Goal: Information Seeking & Learning: Learn about a topic

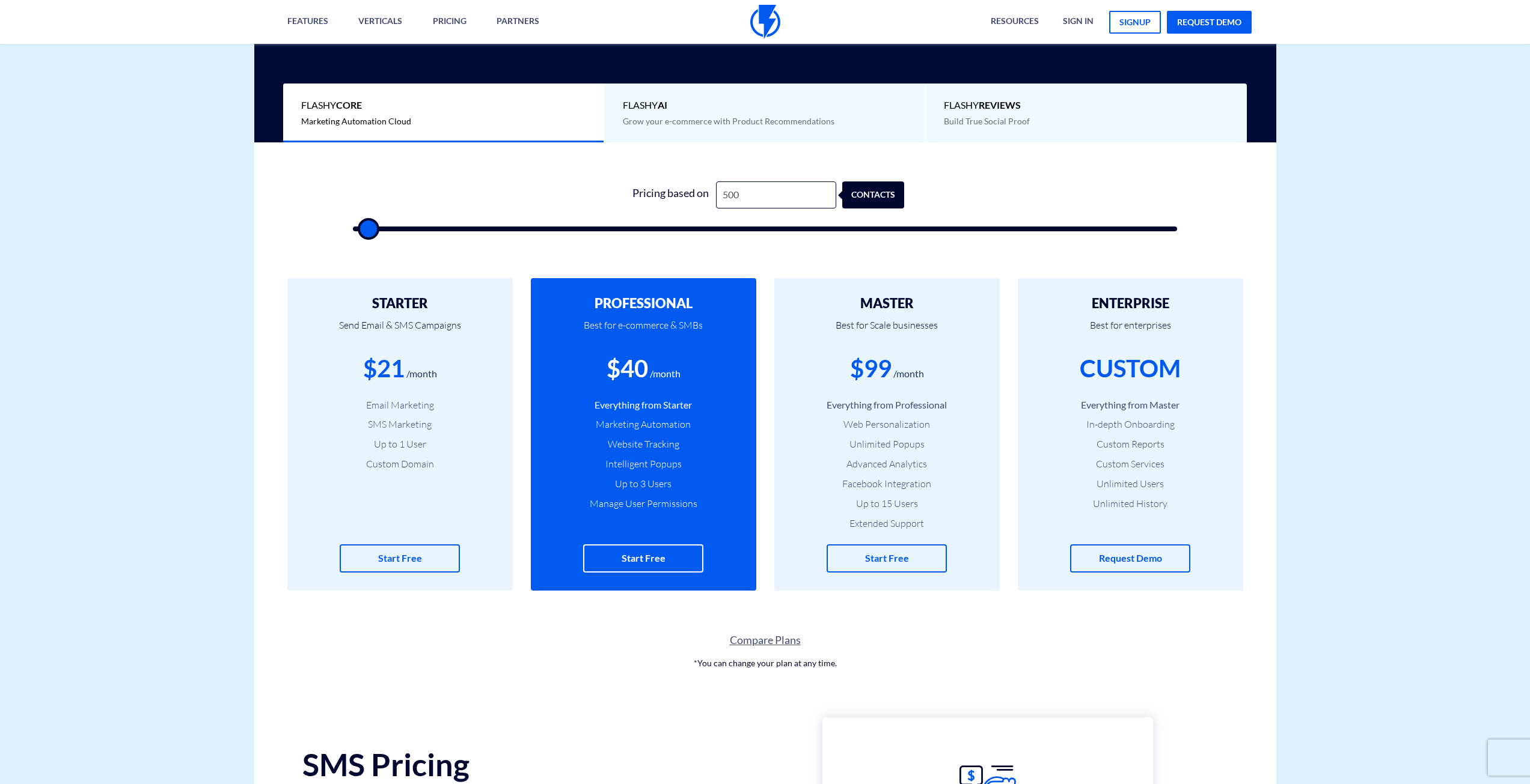
scroll to position [241, 0]
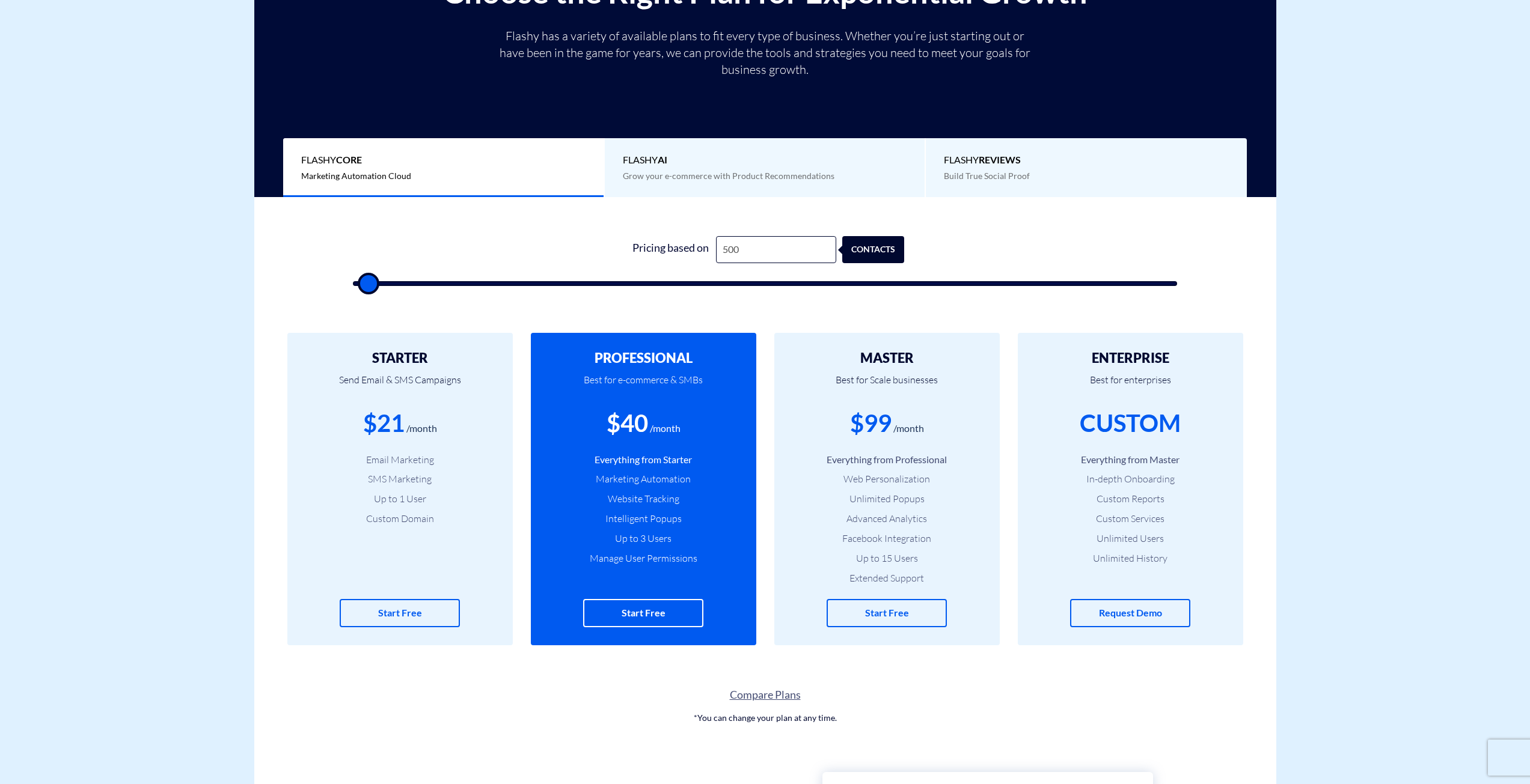
type input "1,000"
type input "1000"
type input "500"
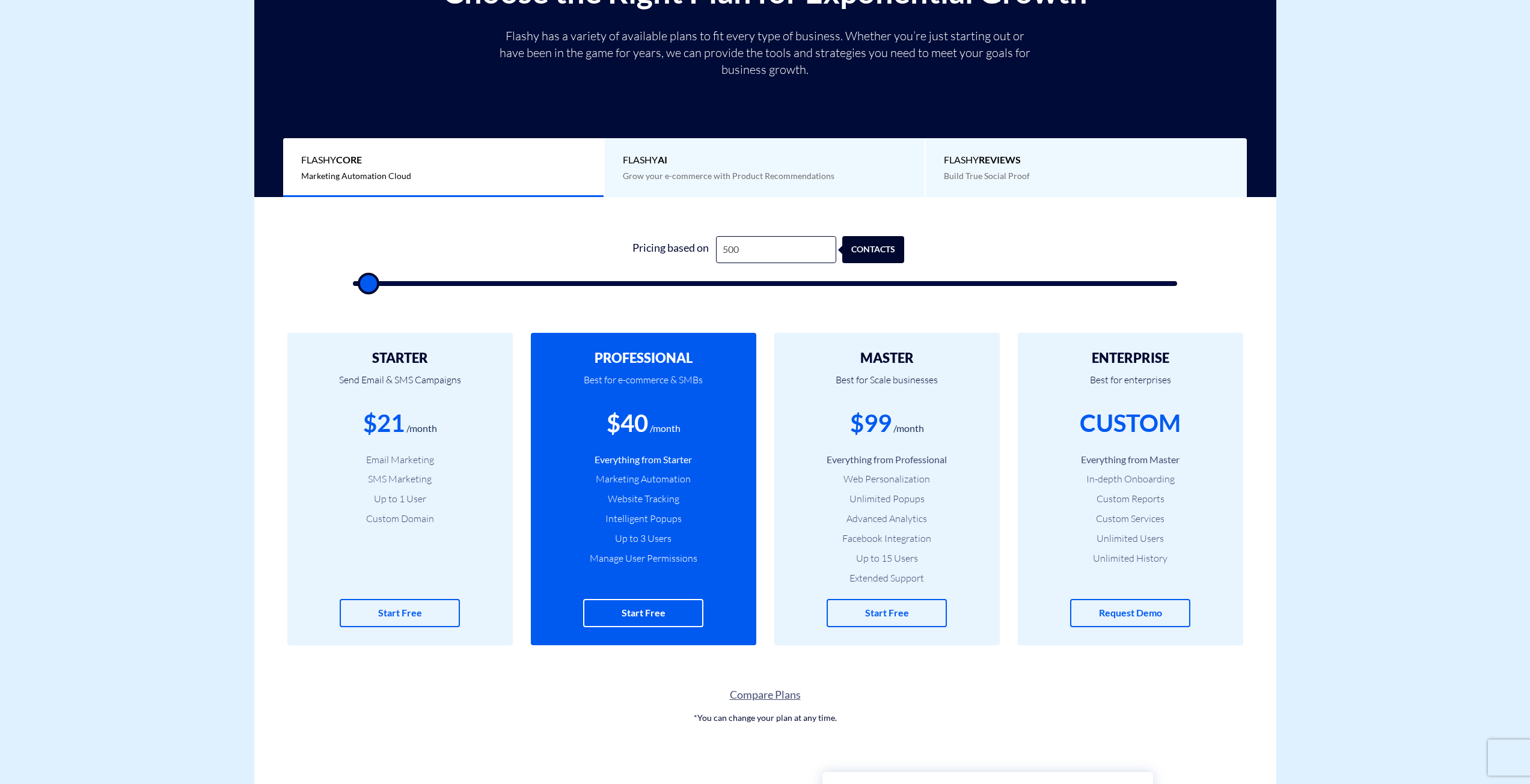
type input "500"
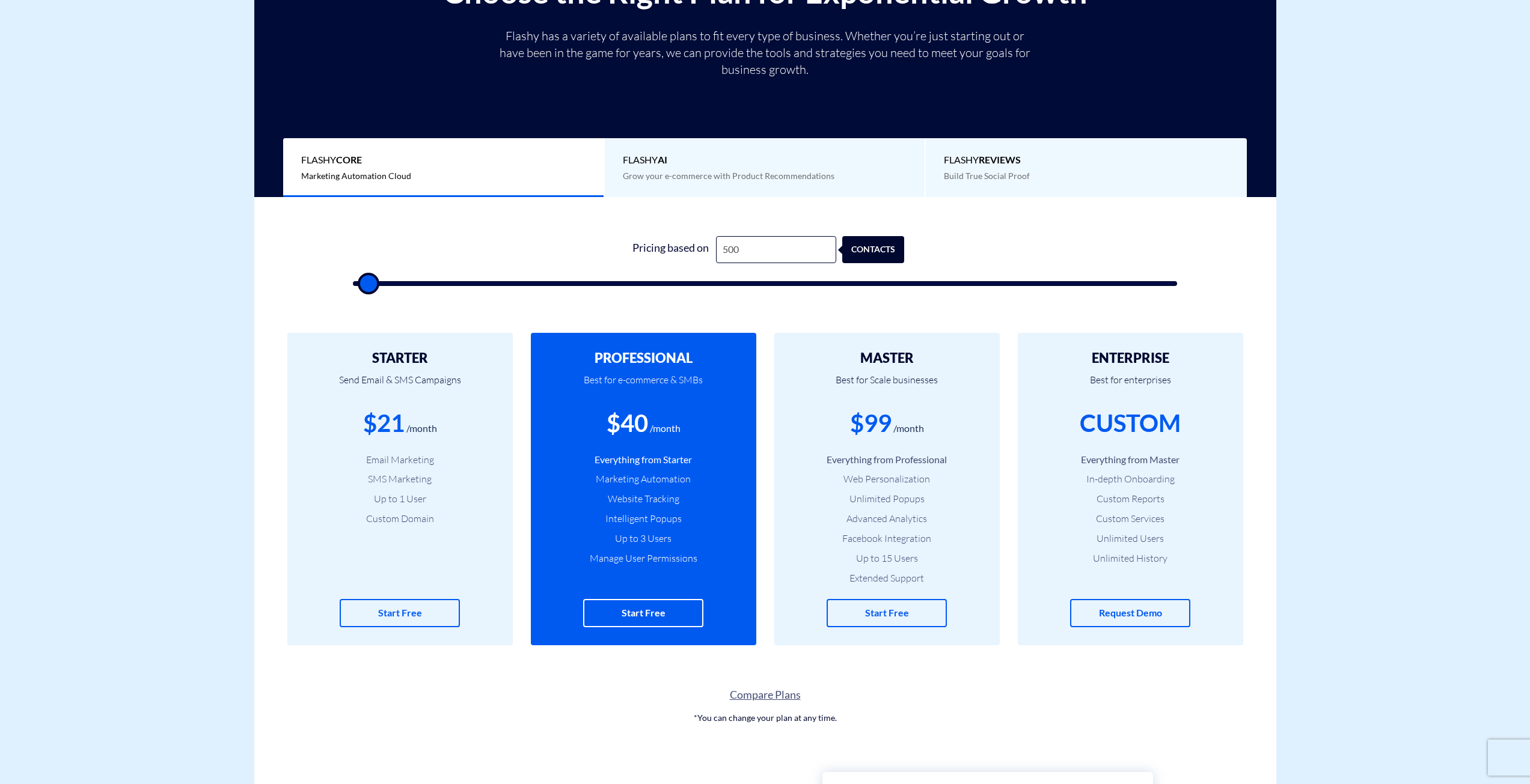
type input "500"
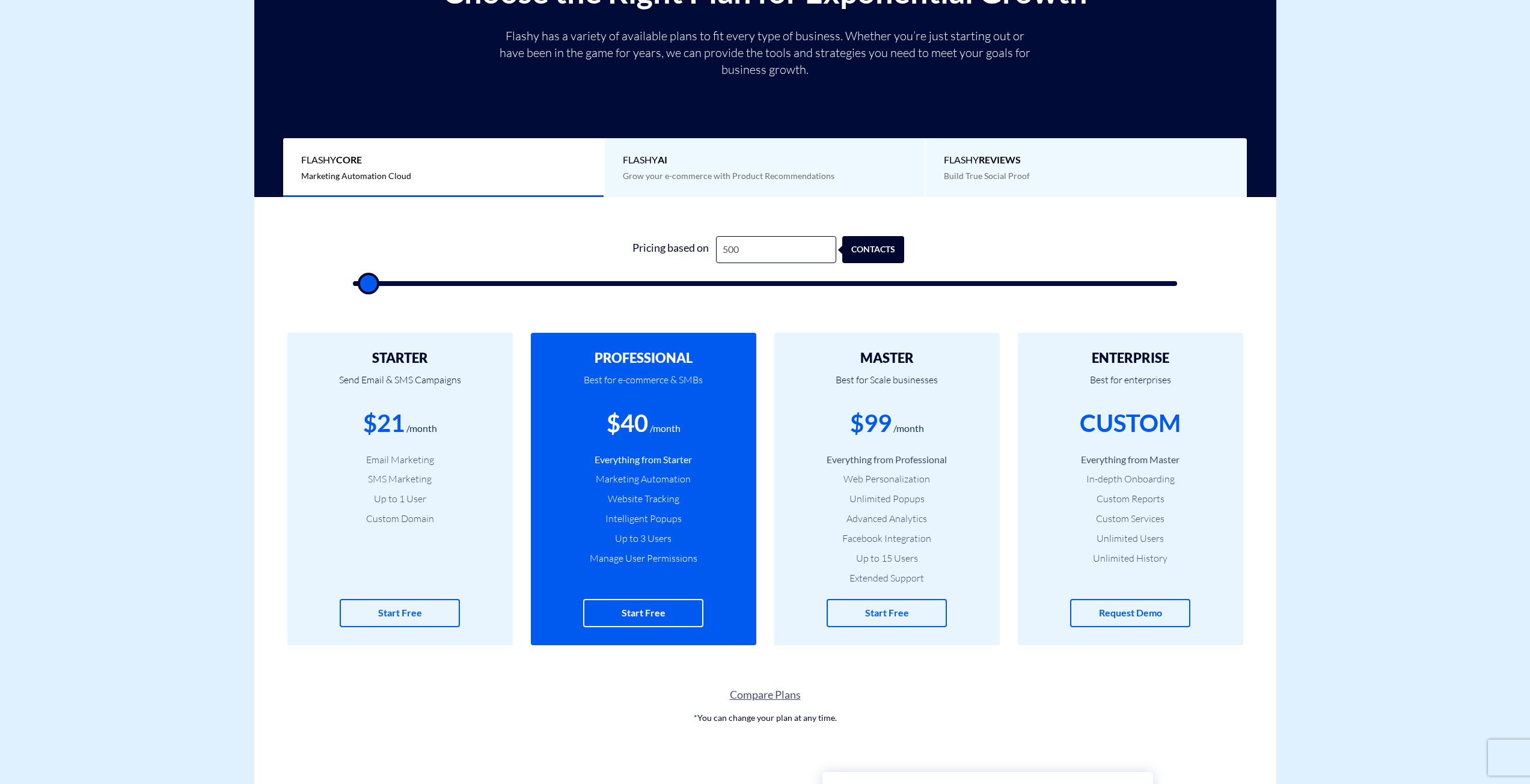
type input "500"
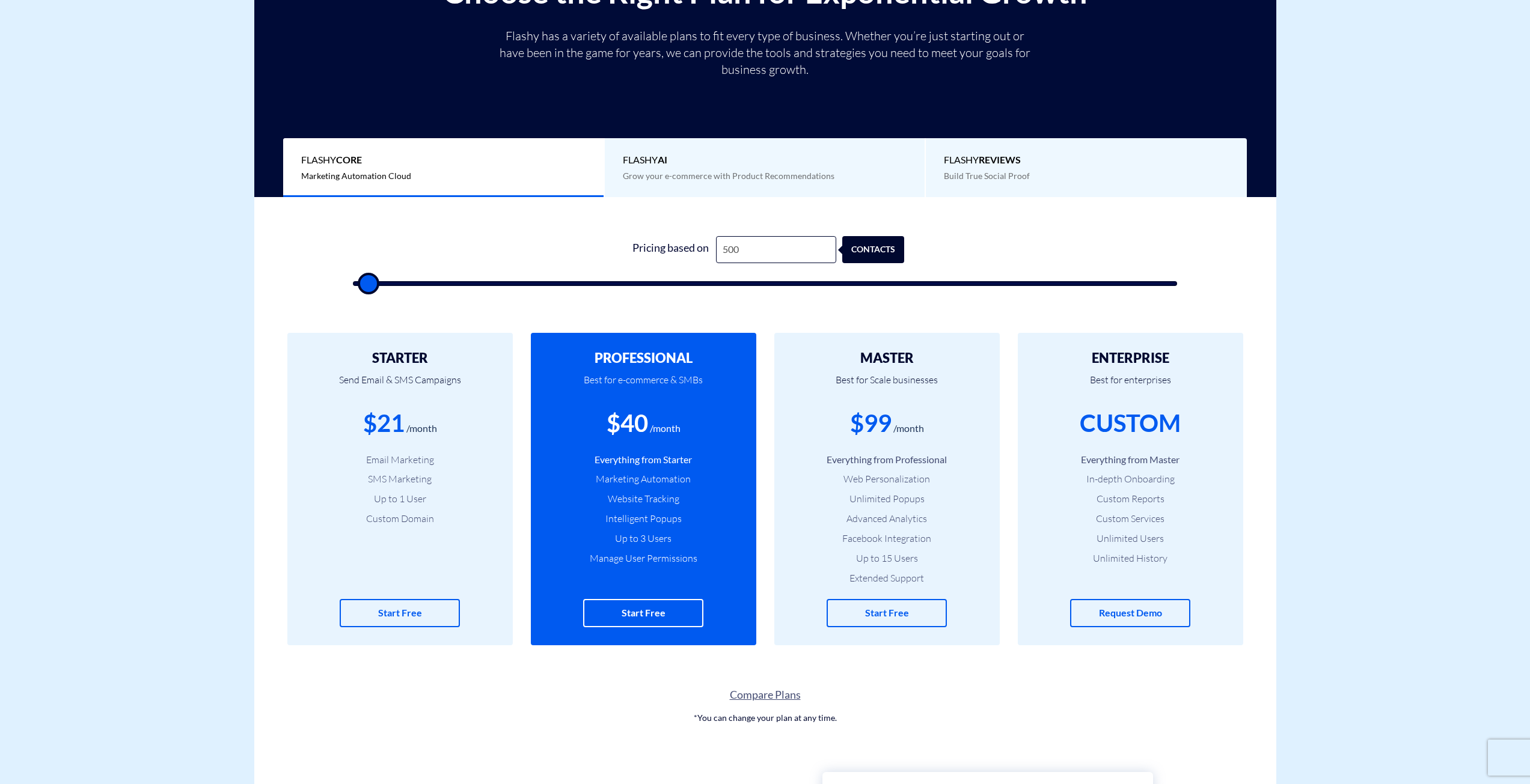
type input "500"
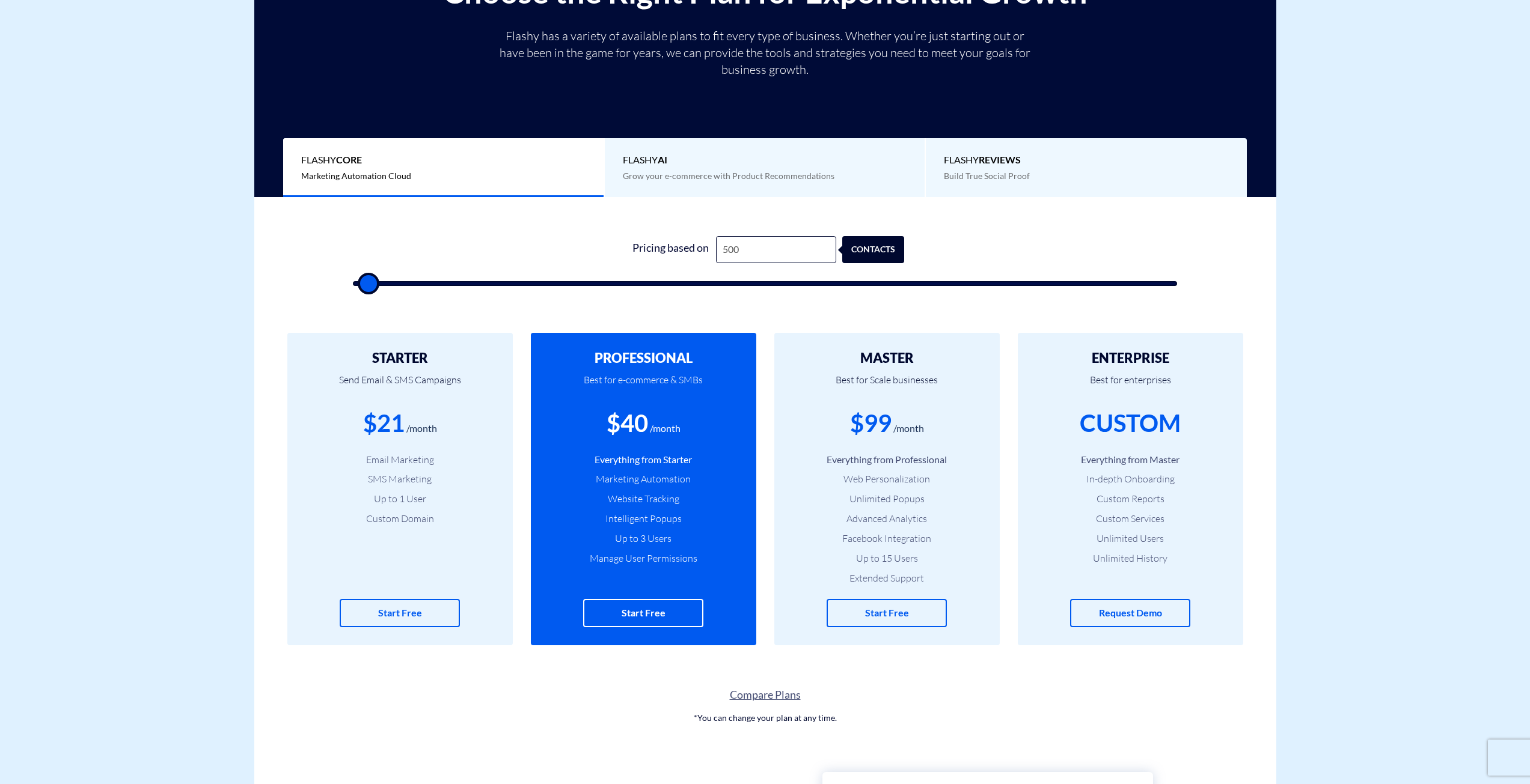
type input "500"
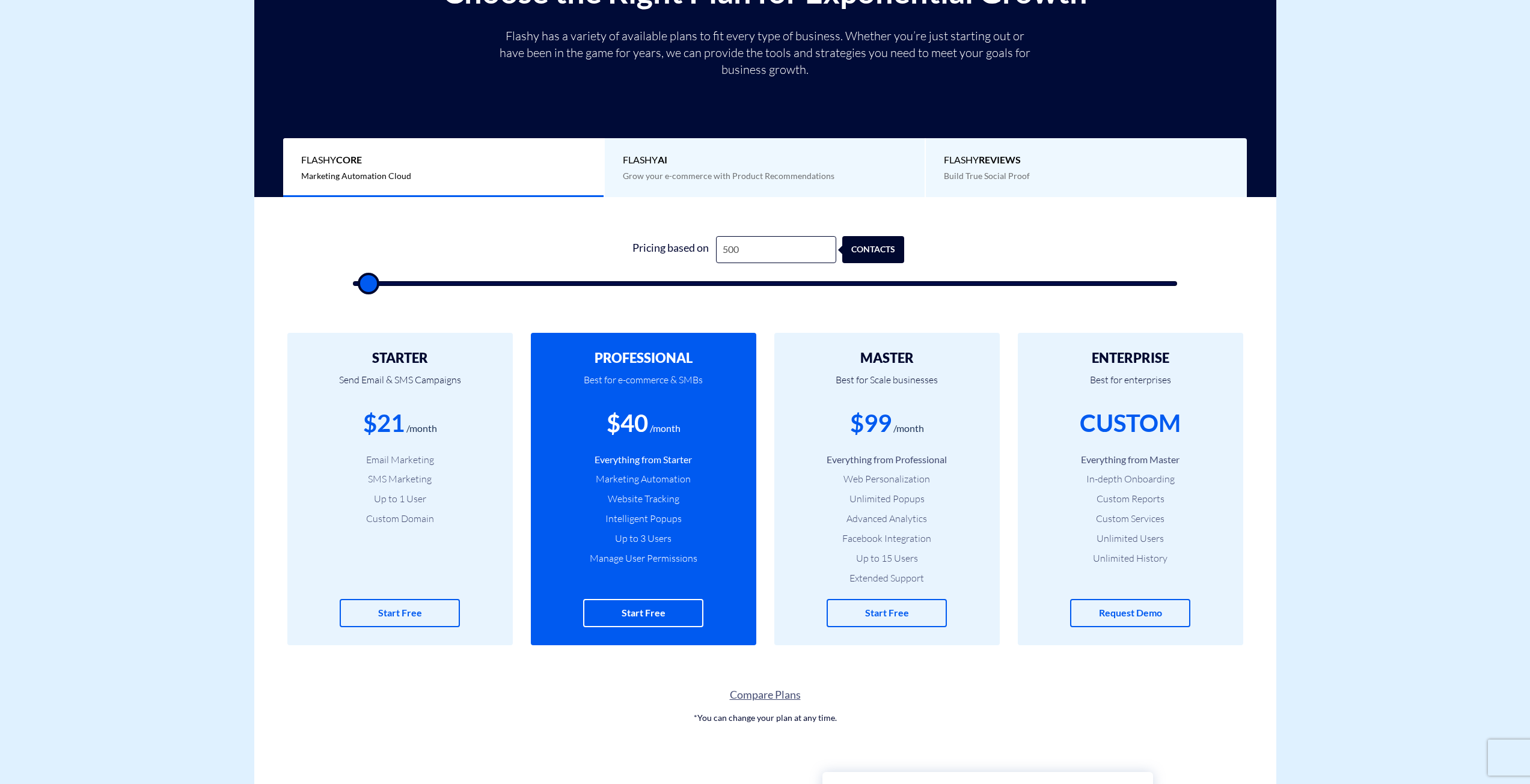
type input "500"
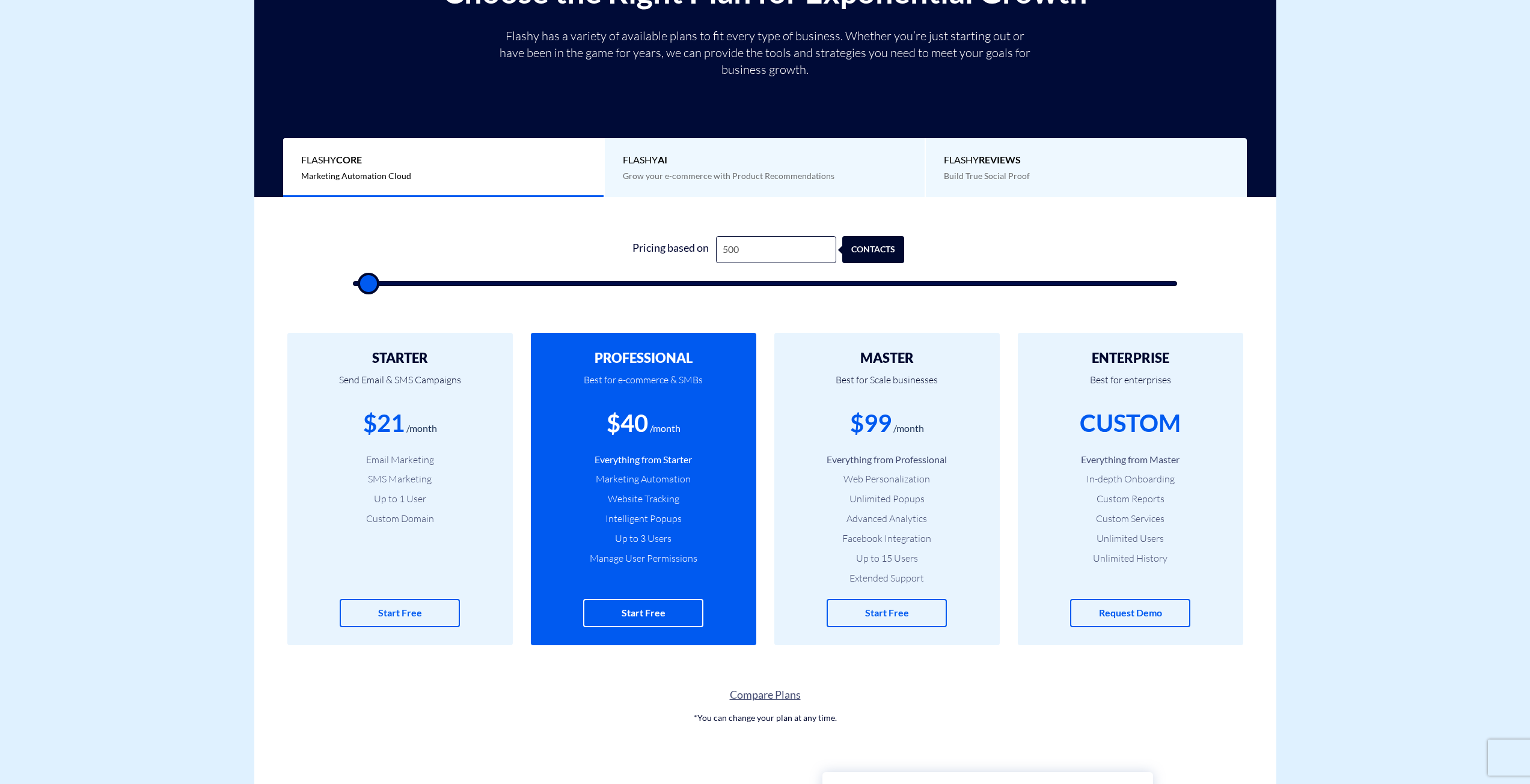
type input "500"
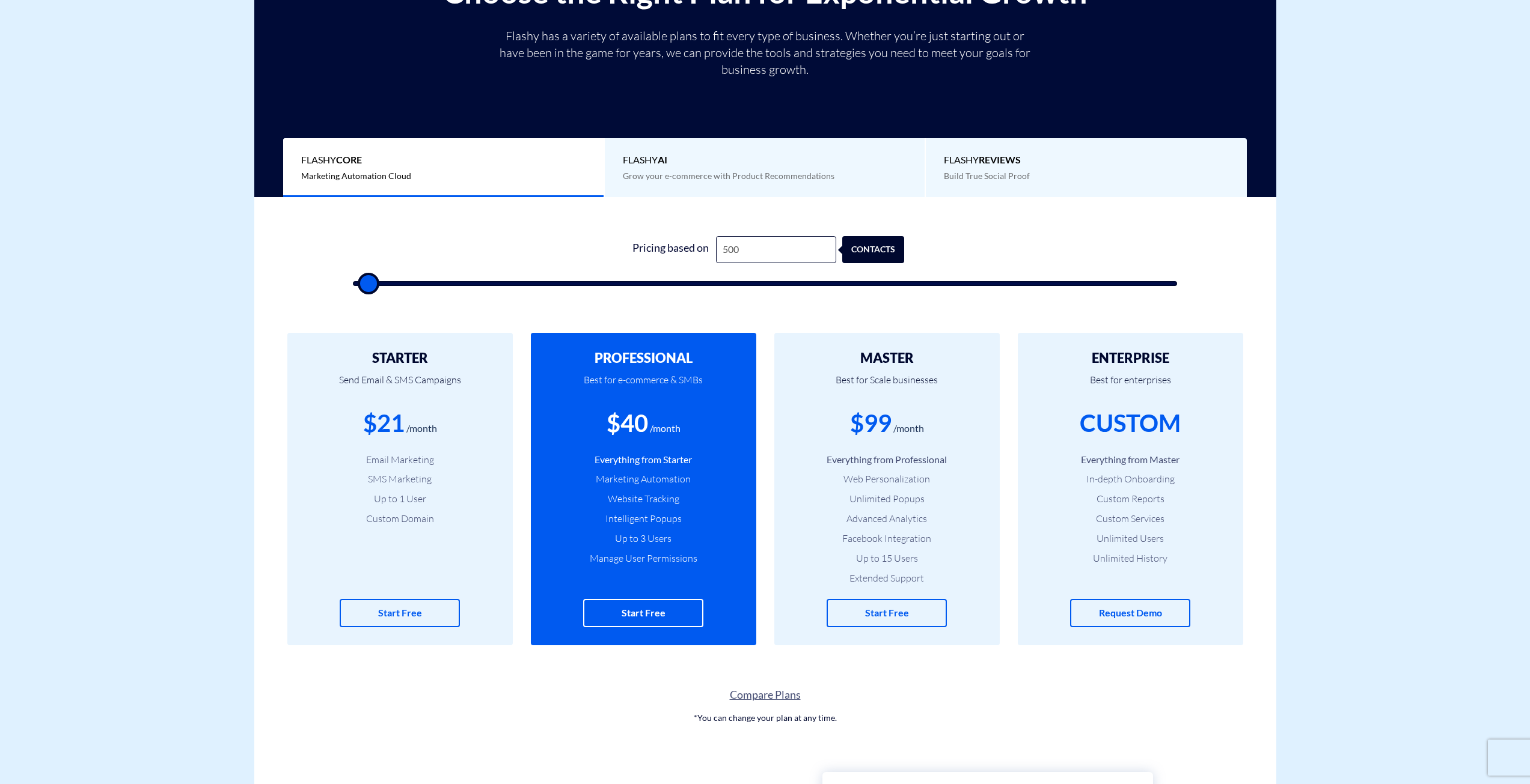
type input "500"
drag, startPoint x: 373, startPoint y: 286, endPoint x: 300, endPoint y: 326, distance: 83.2
click at [353, 286] on input "range" at bounding box center [765, 284] width 825 height 5
type input "500"
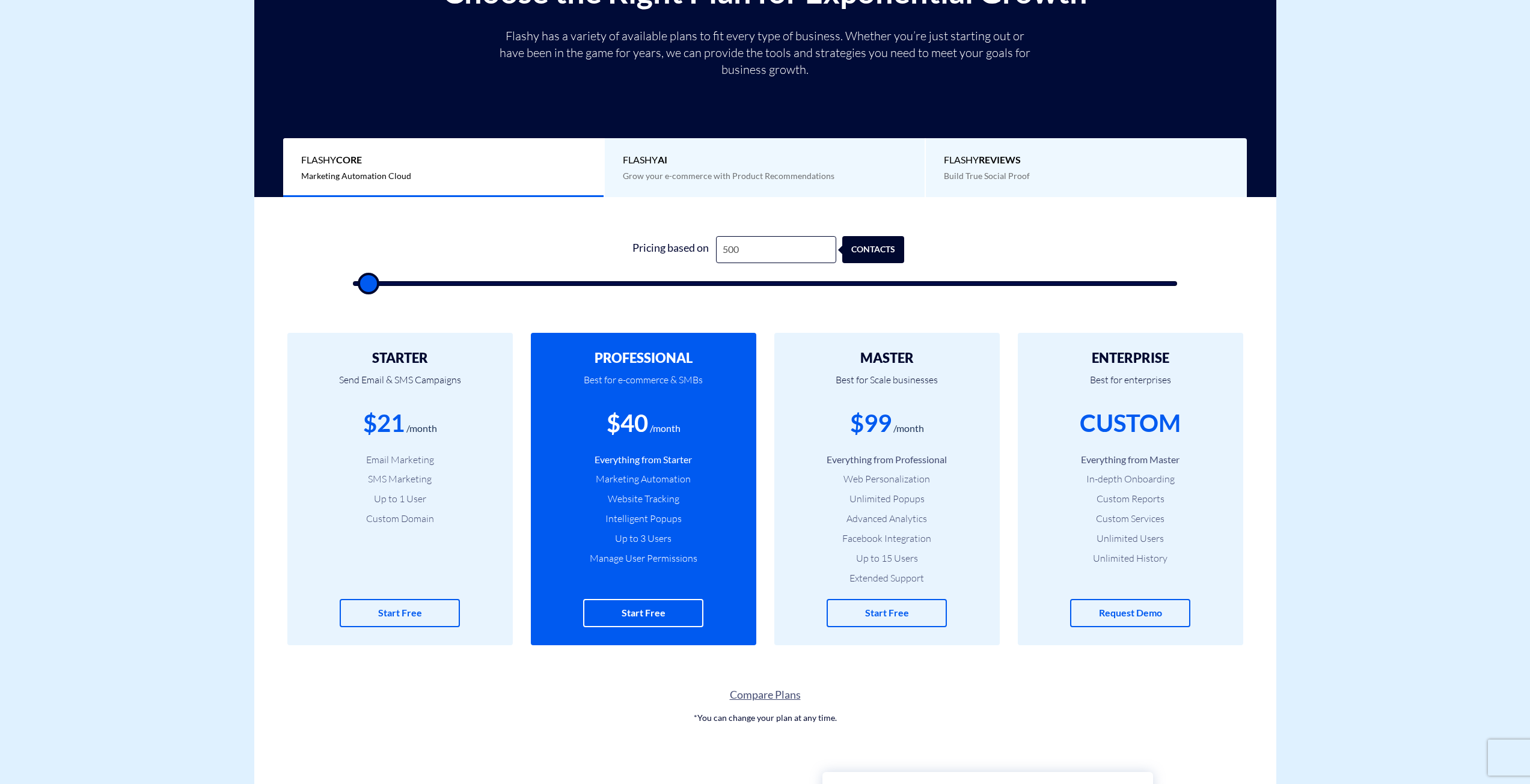
type input "500"
drag, startPoint x: 379, startPoint y: 290, endPoint x: 489, endPoint y: 304, distance: 110.9
click at [489, 304] on div "1 Pricing based on 500 contacts" at bounding box center [765, 257] width 849 height 103
type input "1,500"
type input "1500"
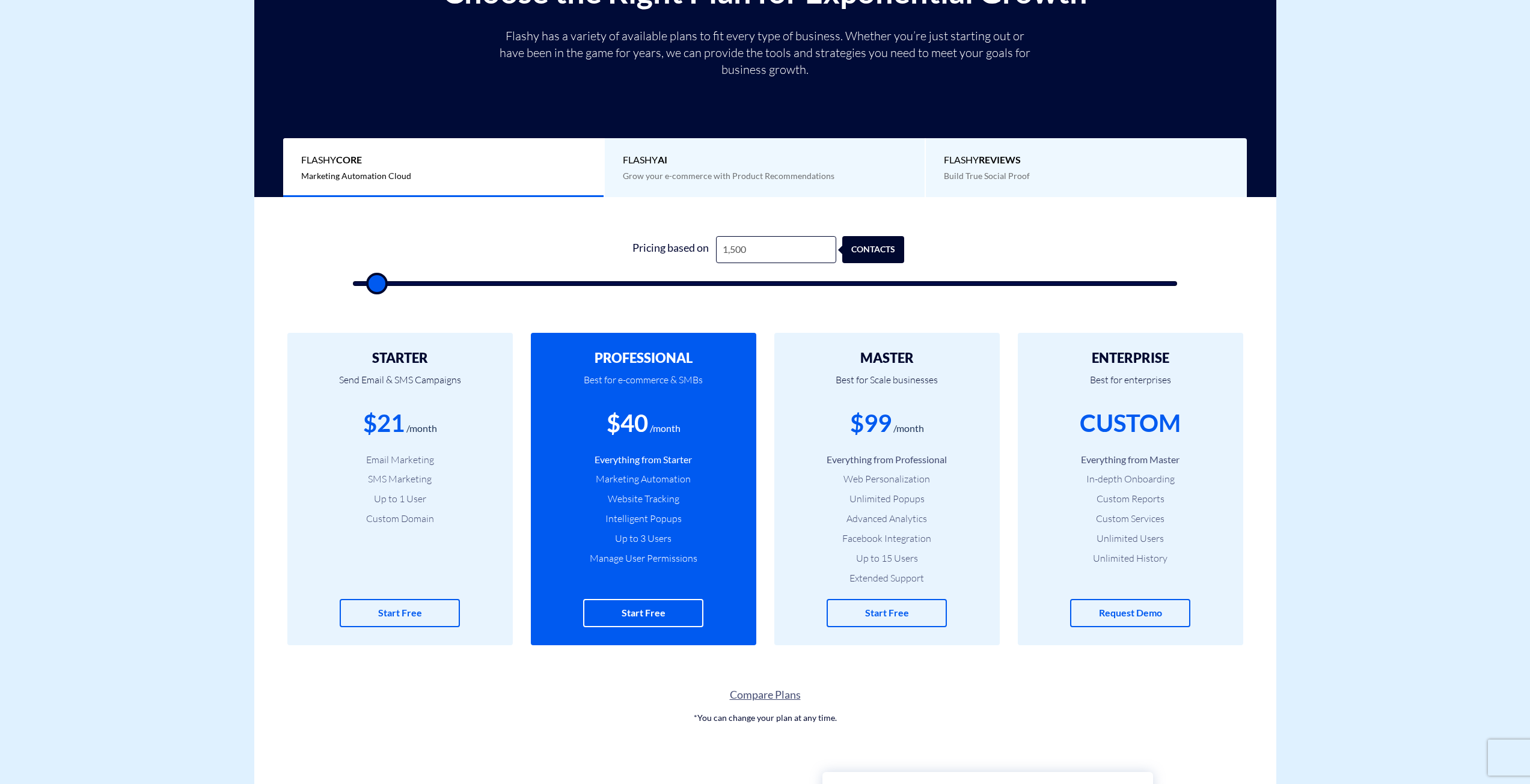
type input "2,000"
type input "2000"
type input "2,500"
type input "2500"
type input "3,000"
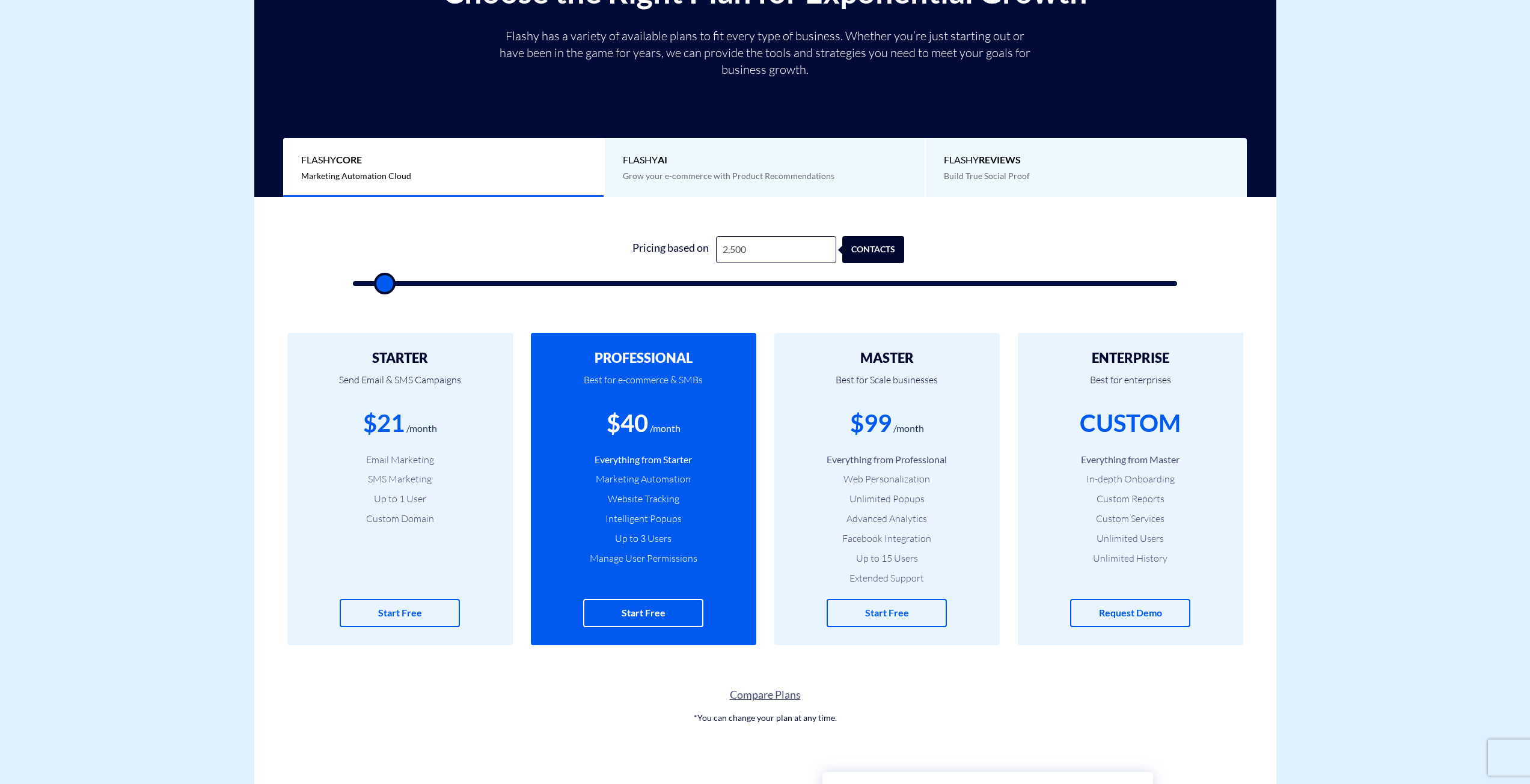
type input "3000"
type input "3,500"
type input "3500"
type input "4,000"
type input "4000"
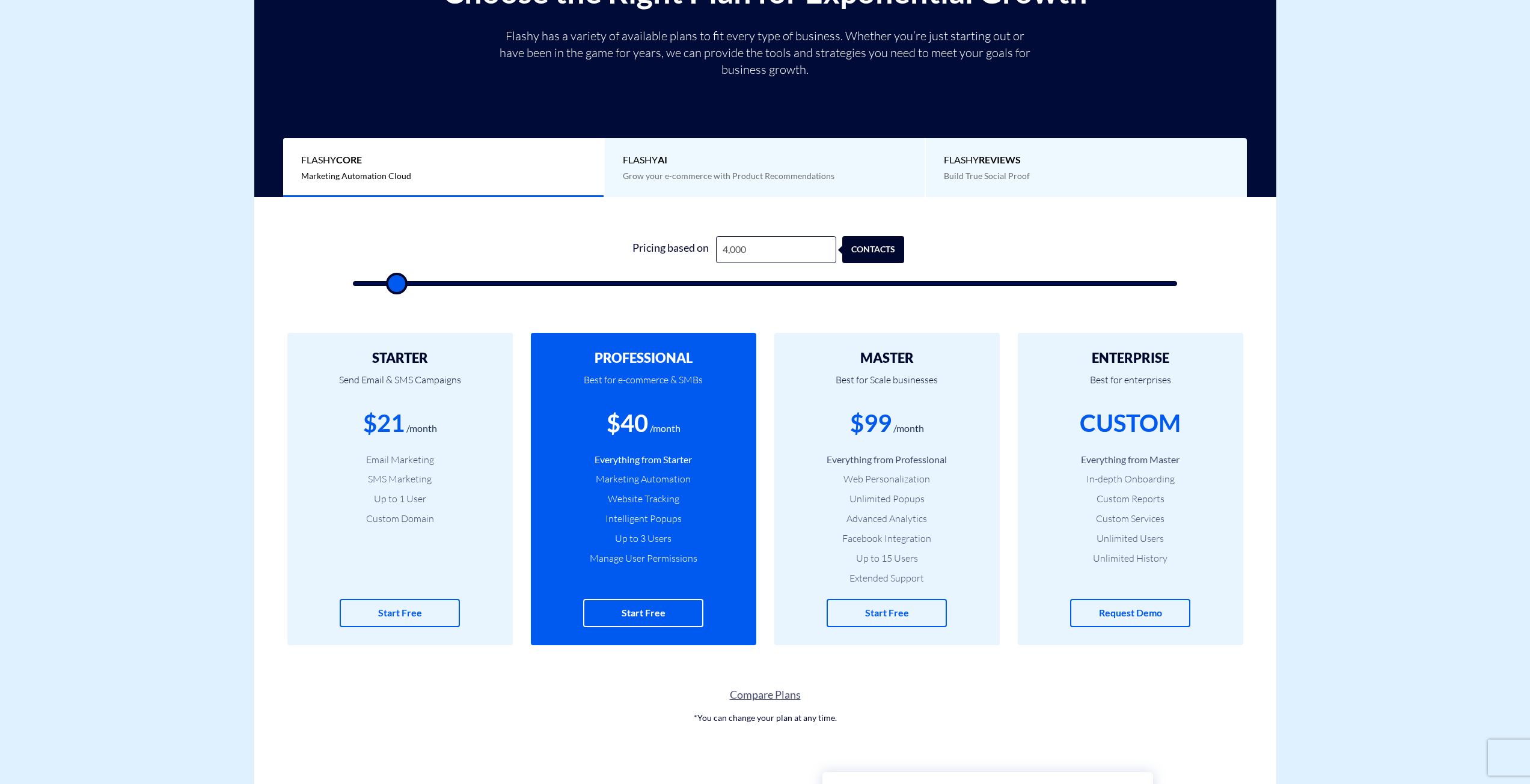
type input "4,500"
type input "4500"
type input "5,000"
type input "5000"
type input "5,500"
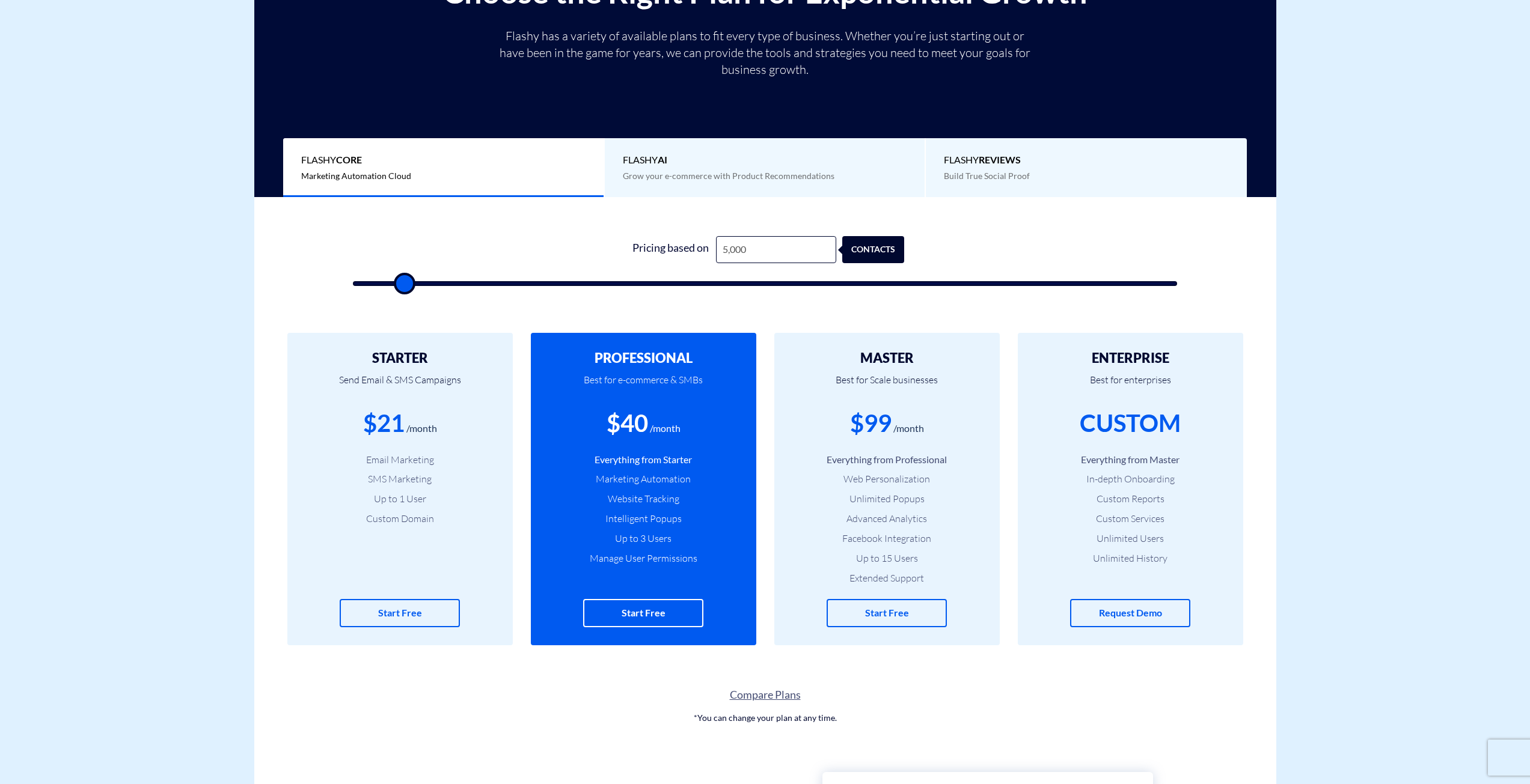
type input "5500"
type input "6,000"
type input "6000"
type input "6,500"
type input "6500"
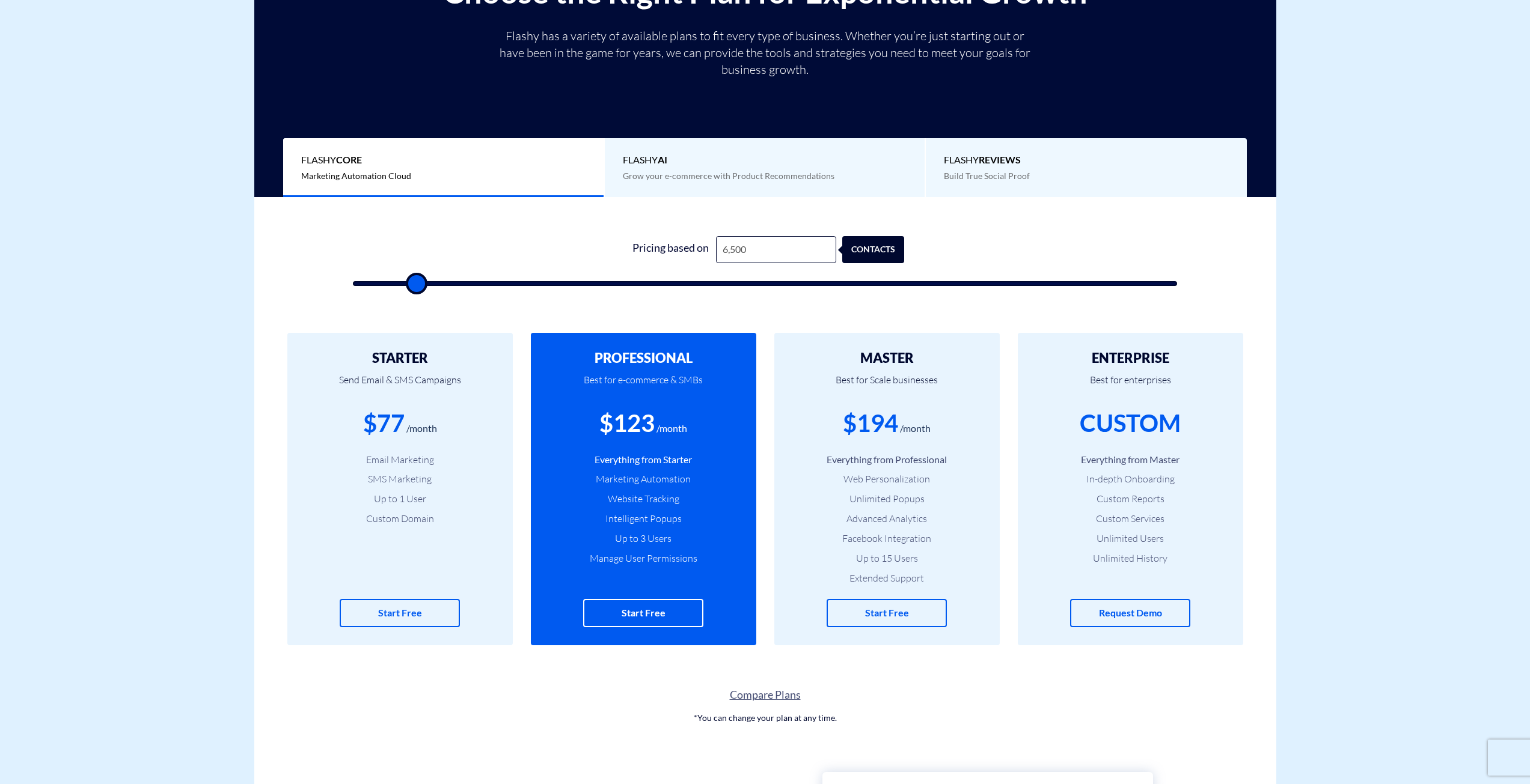
type input "7,000"
type input "7000"
type input "7,500"
type input "7500"
type input "8,000"
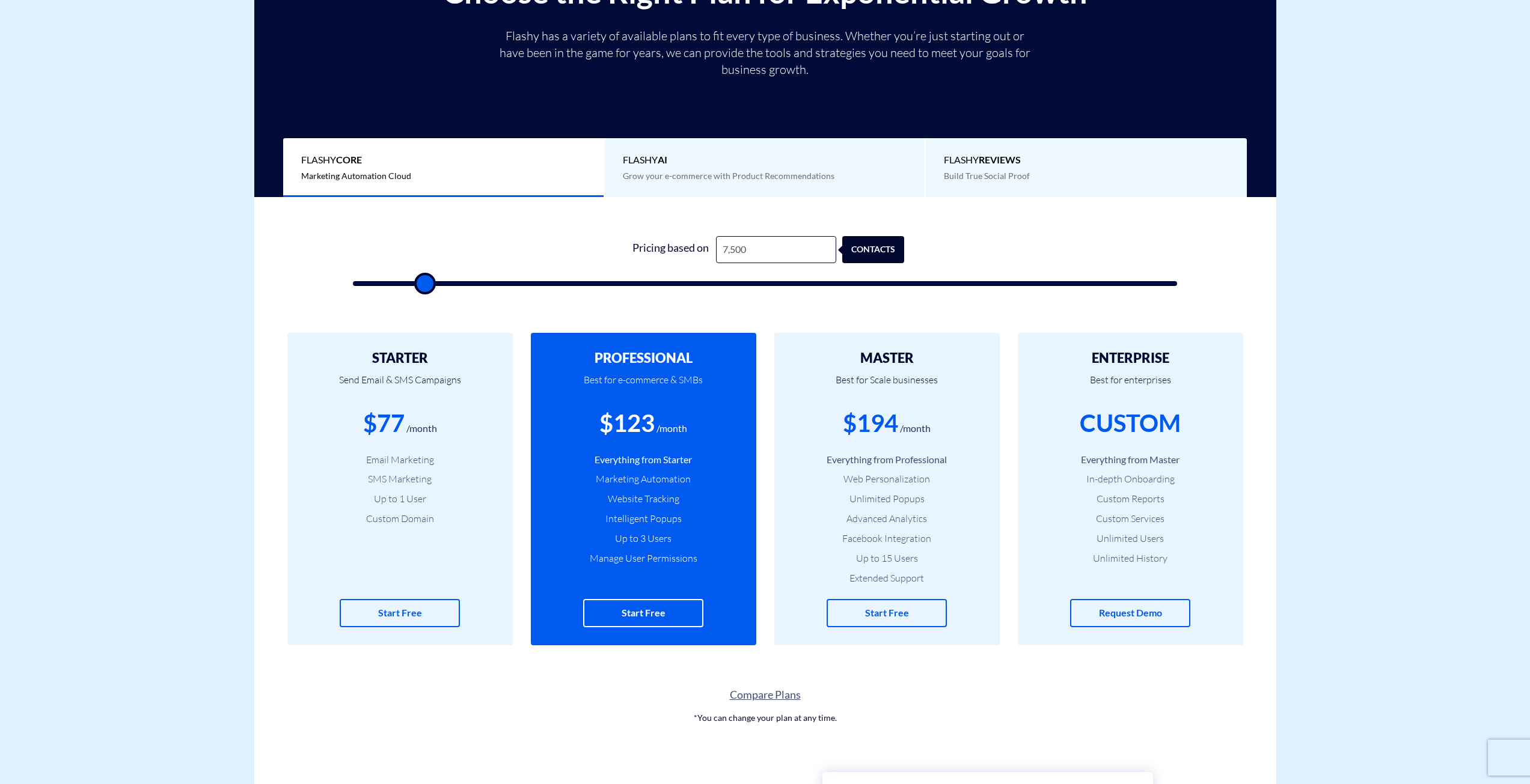
type input "8000"
type input "8,500"
type input "8500"
type input "9,000"
type input "9000"
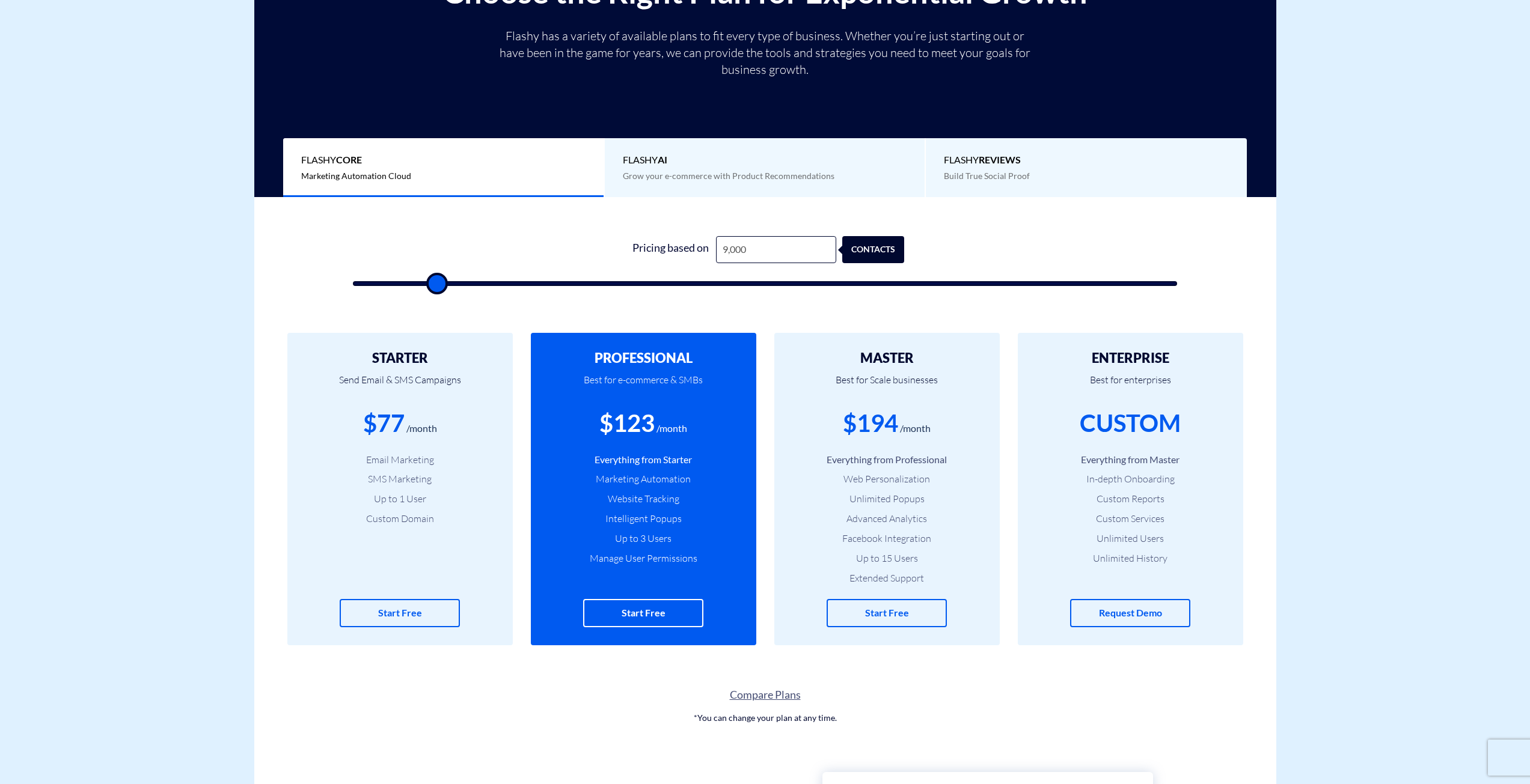
type input "9,500"
type input "9500"
type input "10,000"
type input "10000"
type input "10,500"
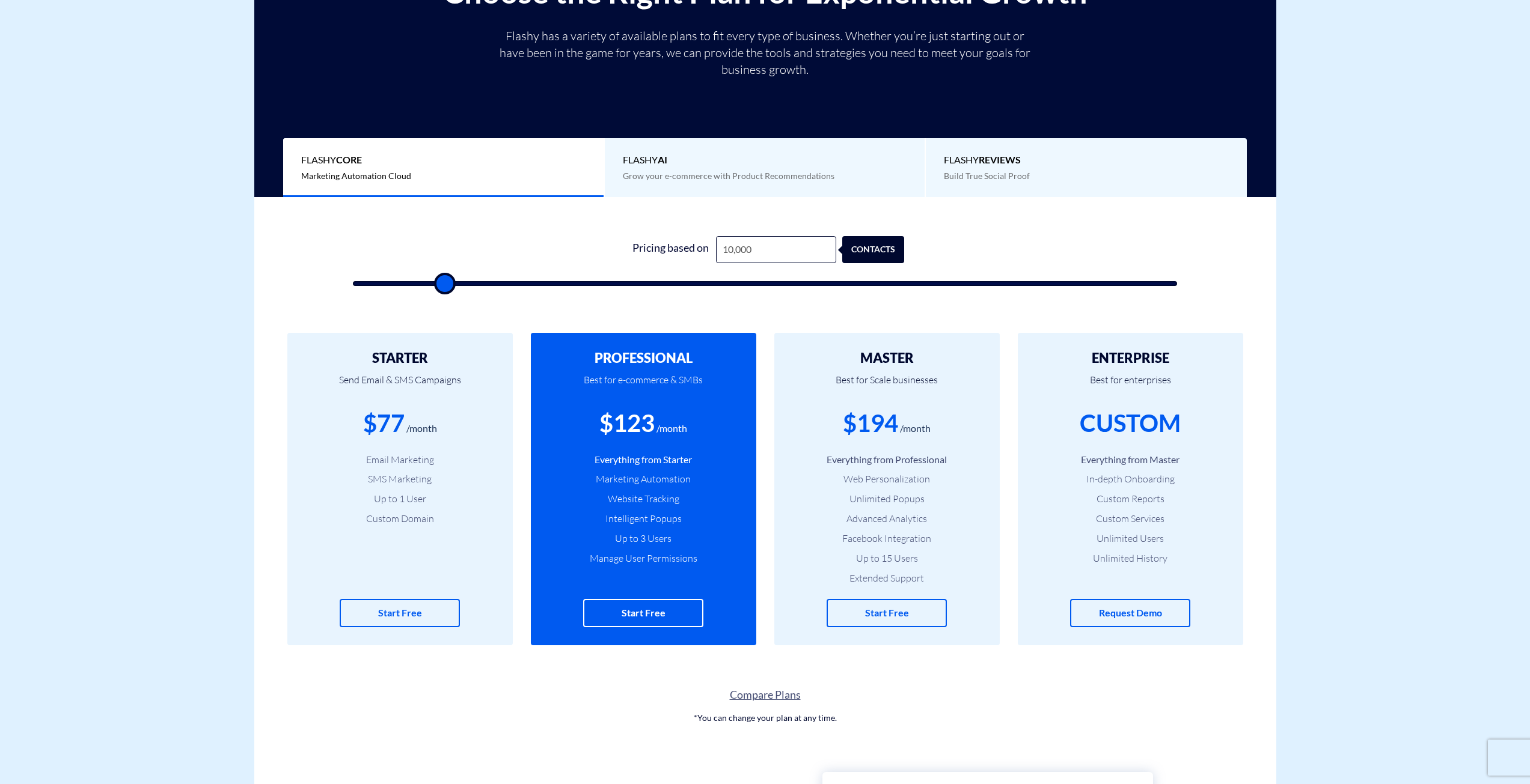
type input "10500"
type input "11,000"
type input "11000"
type input "11,500"
type input "11500"
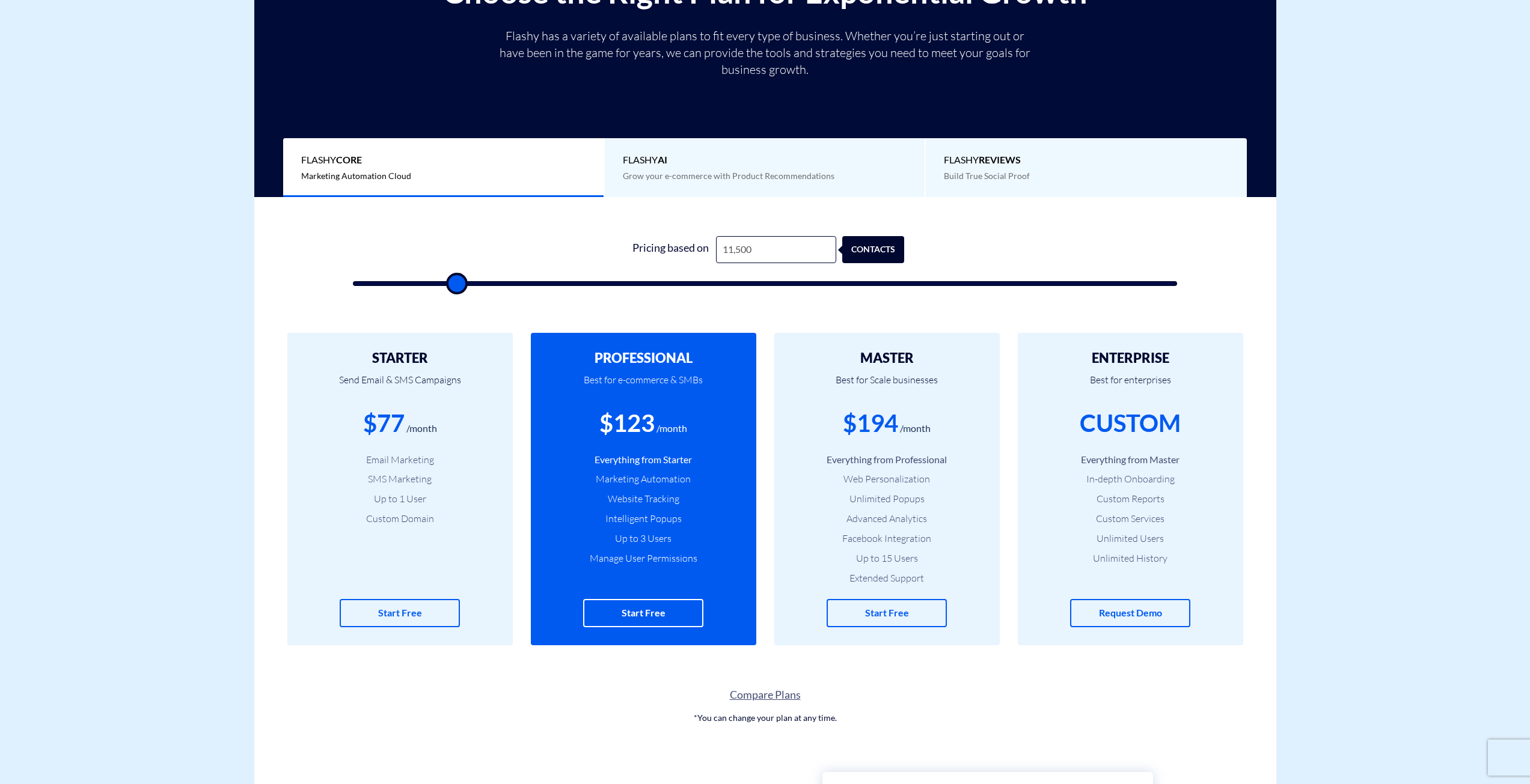
type input "12,000"
type input "12000"
type input "12,500"
type input "12500"
type input "13,000"
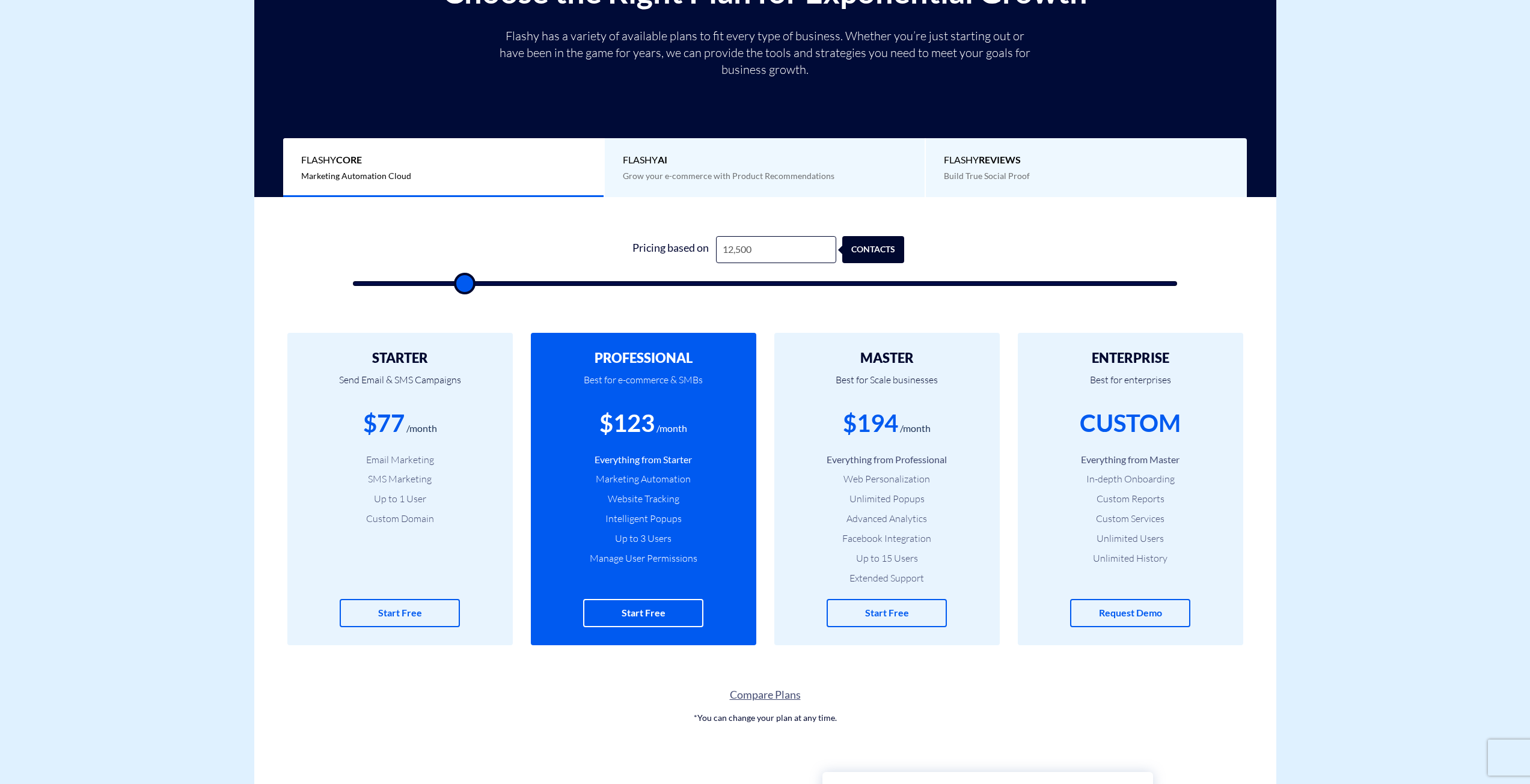
type input "13000"
type input "13,500"
type input "13500"
type input "14,000"
type input "14000"
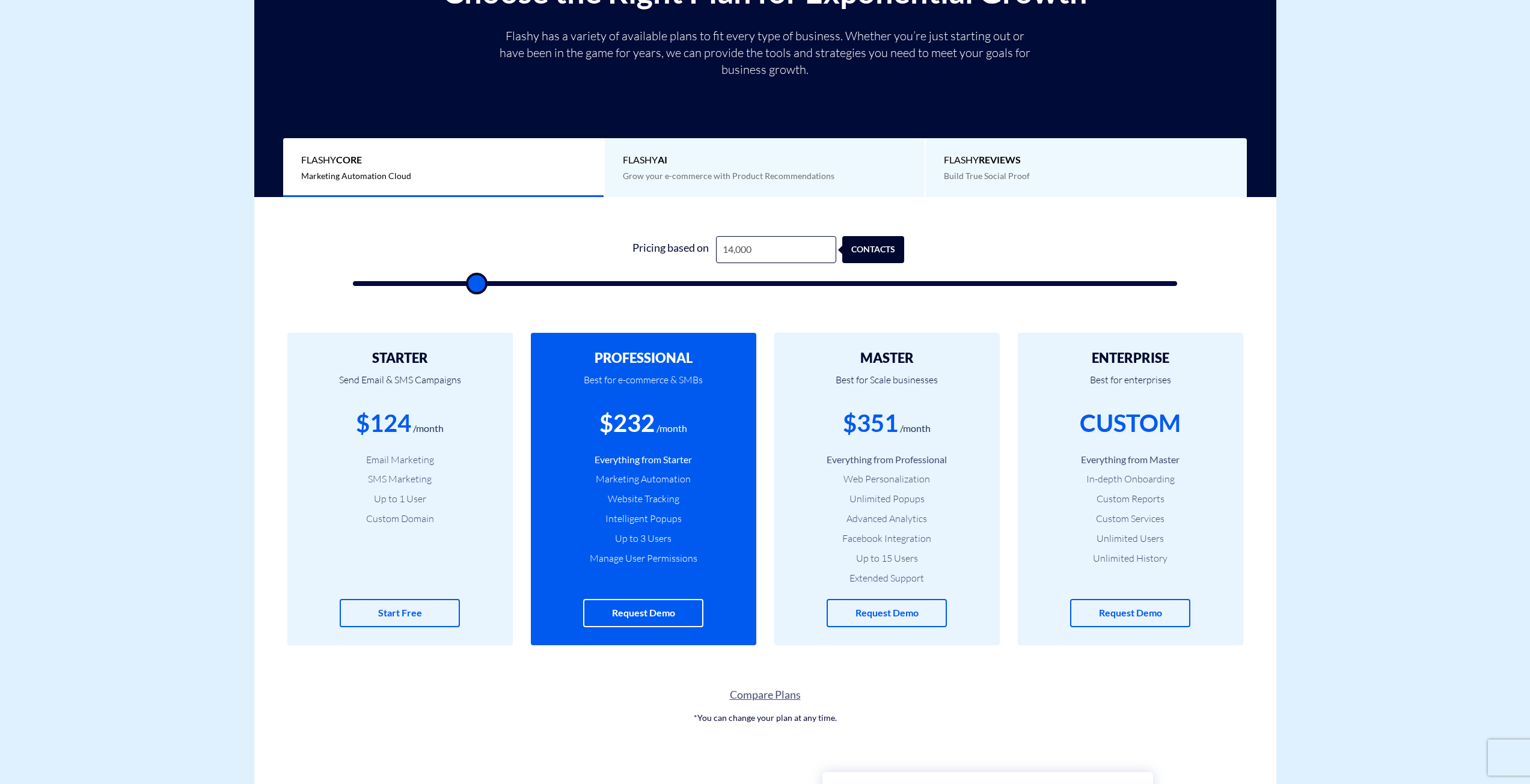
type input "14,500"
type input "14500"
type input "15,000"
type input "15000"
type input "15,500"
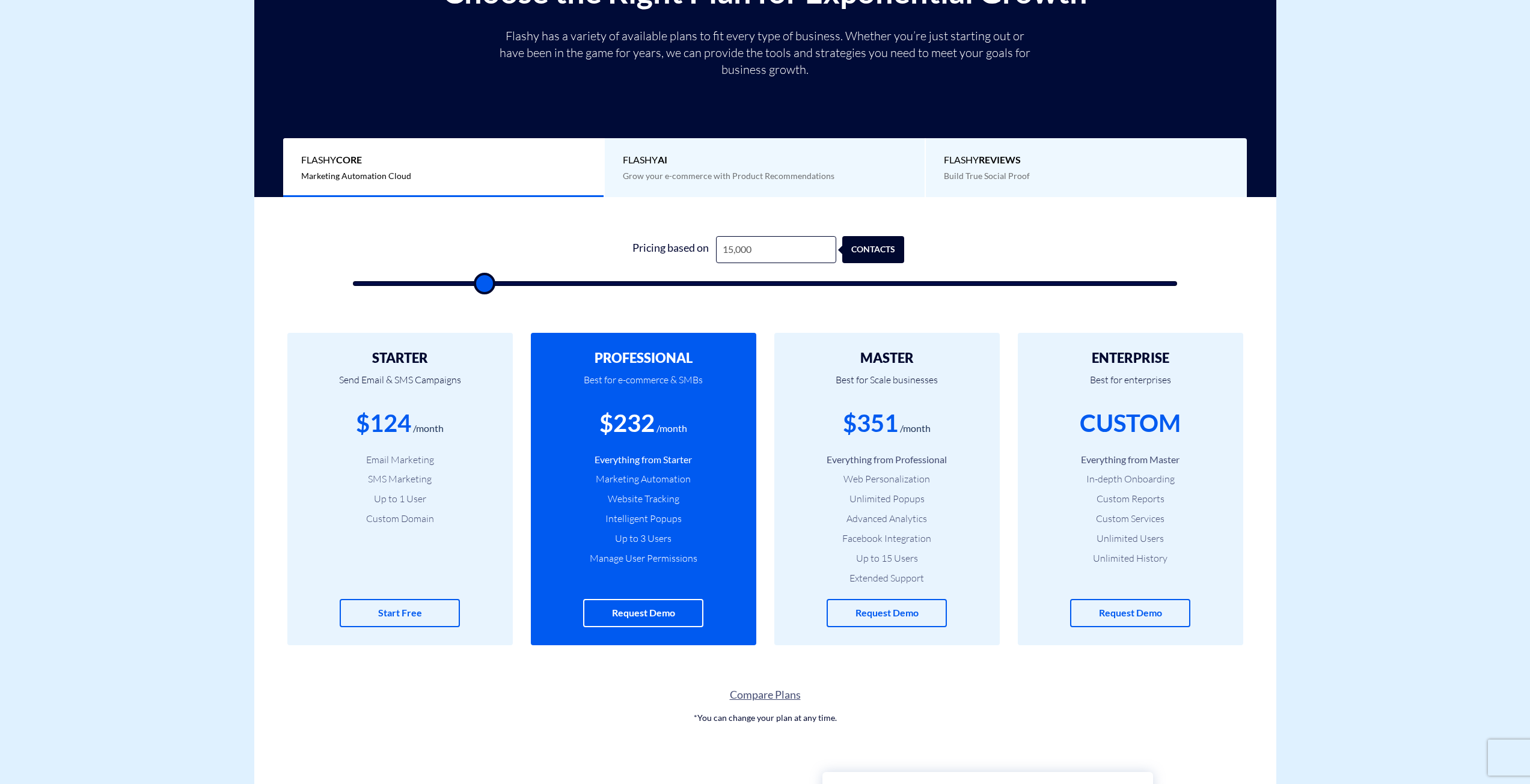
type input "15500"
type input "16,000"
type input "16000"
type input "16,500"
type input "16500"
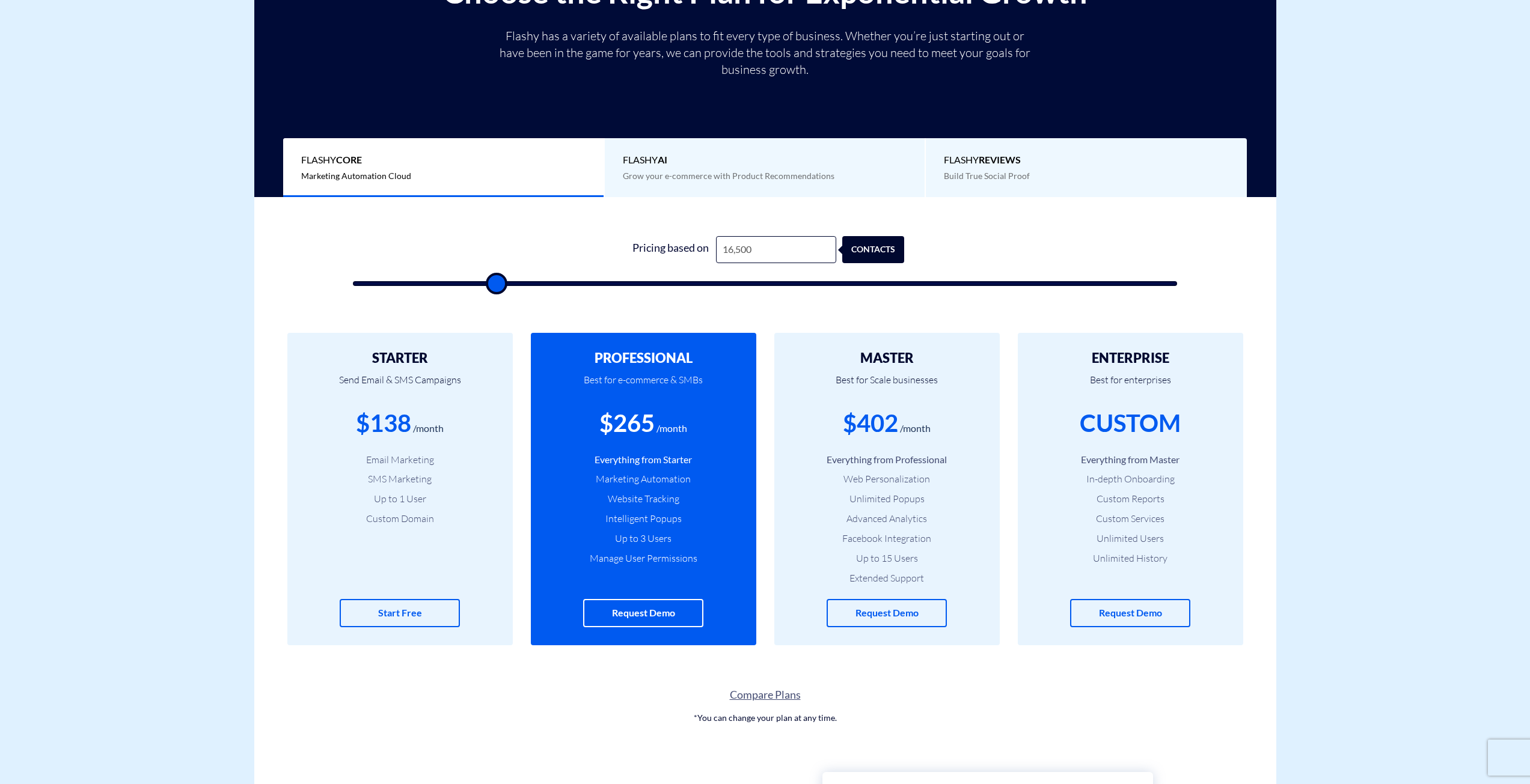
type input "17,000"
type input "17000"
type input "17,500"
type input "17500"
type input "18,000"
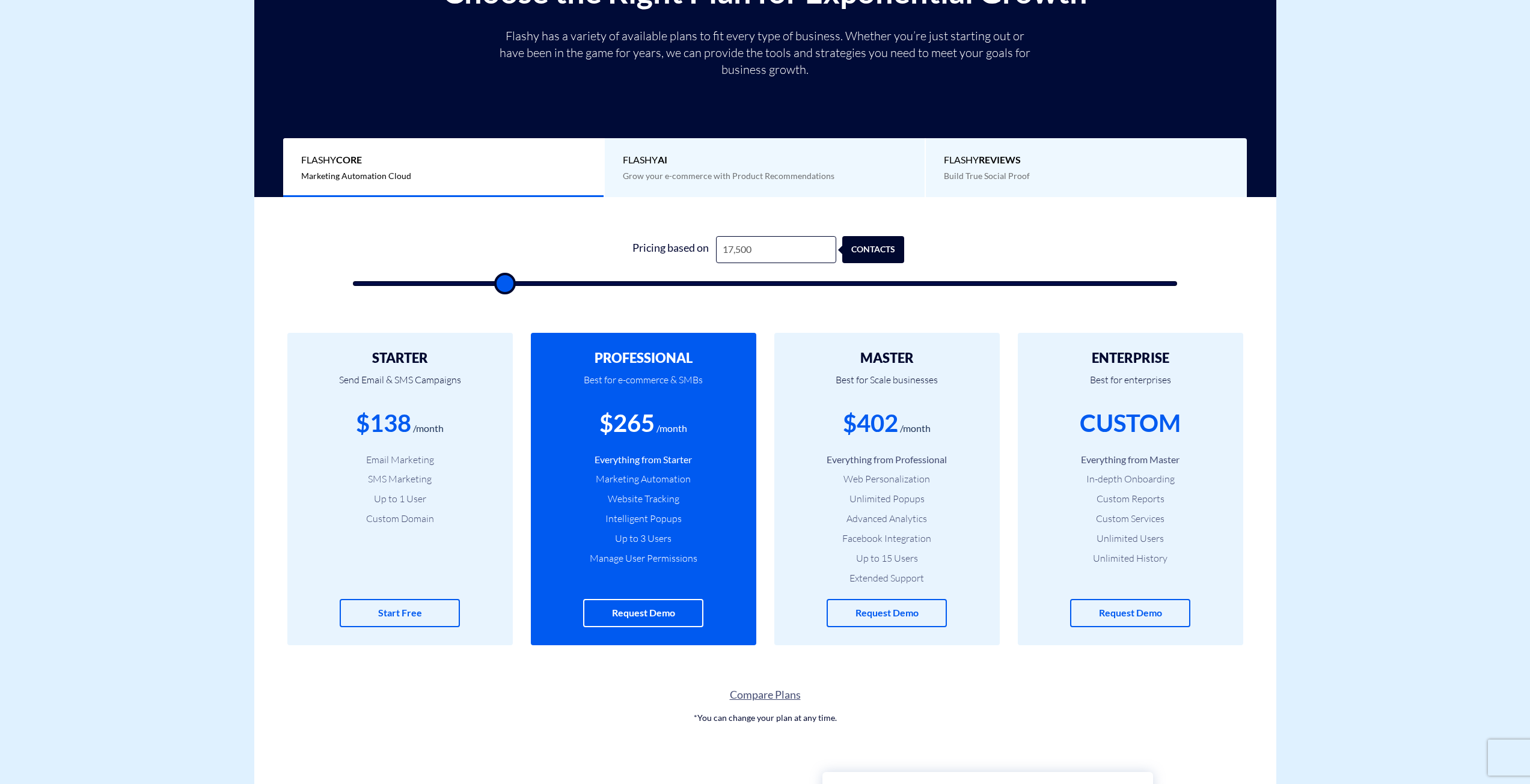
type input "18000"
type input "18,500"
type input "18500"
type input "19,000"
type input "19000"
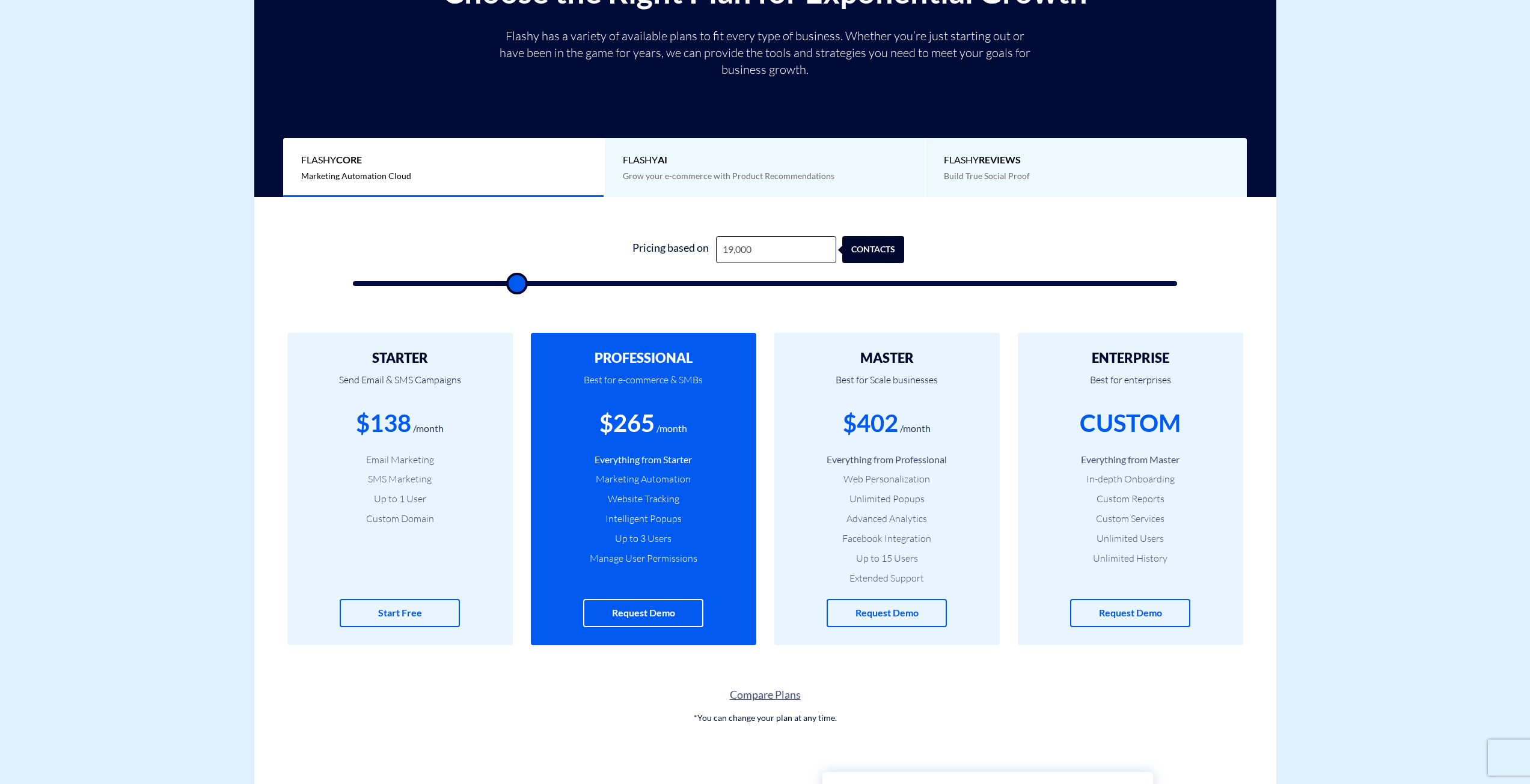
type input "19,500"
type input "19500"
type input "20,000"
type input "20000"
type input "20,500"
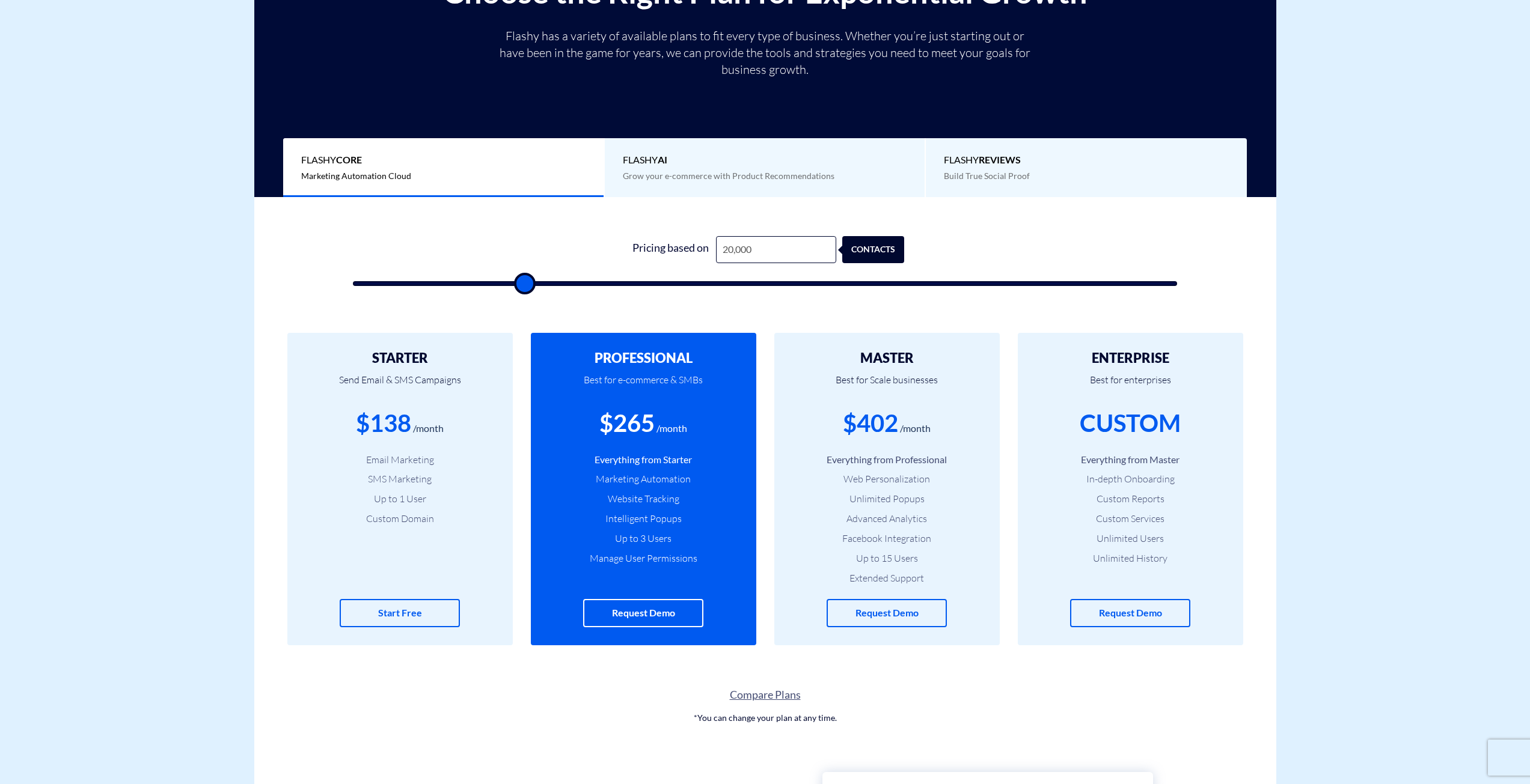
type input "20500"
type input "21,000"
type input "21000"
type input "21,500"
type input "21500"
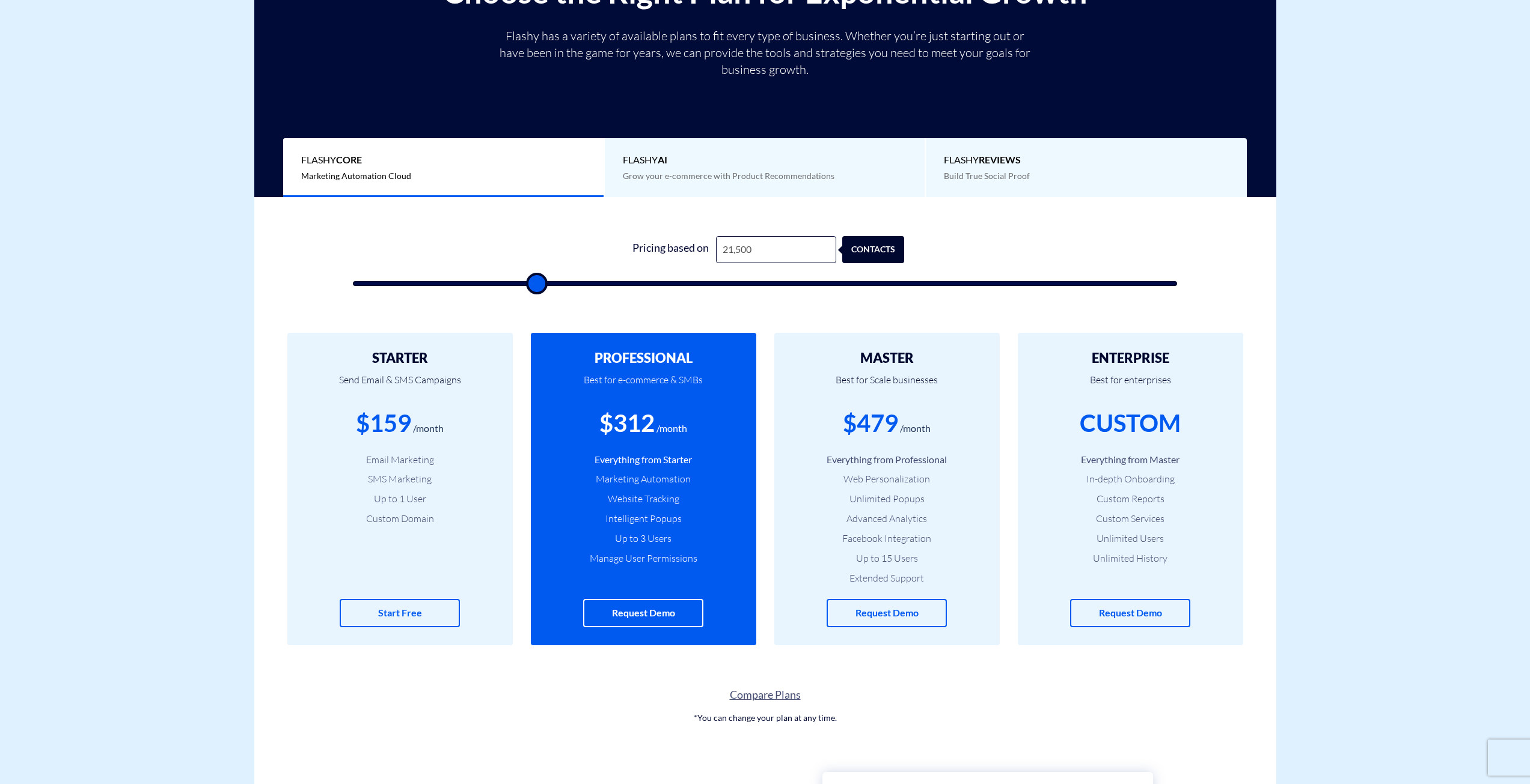
type input "22,000"
type input "22000"
type input "22,500"
type input "22500"
type input "23,000"
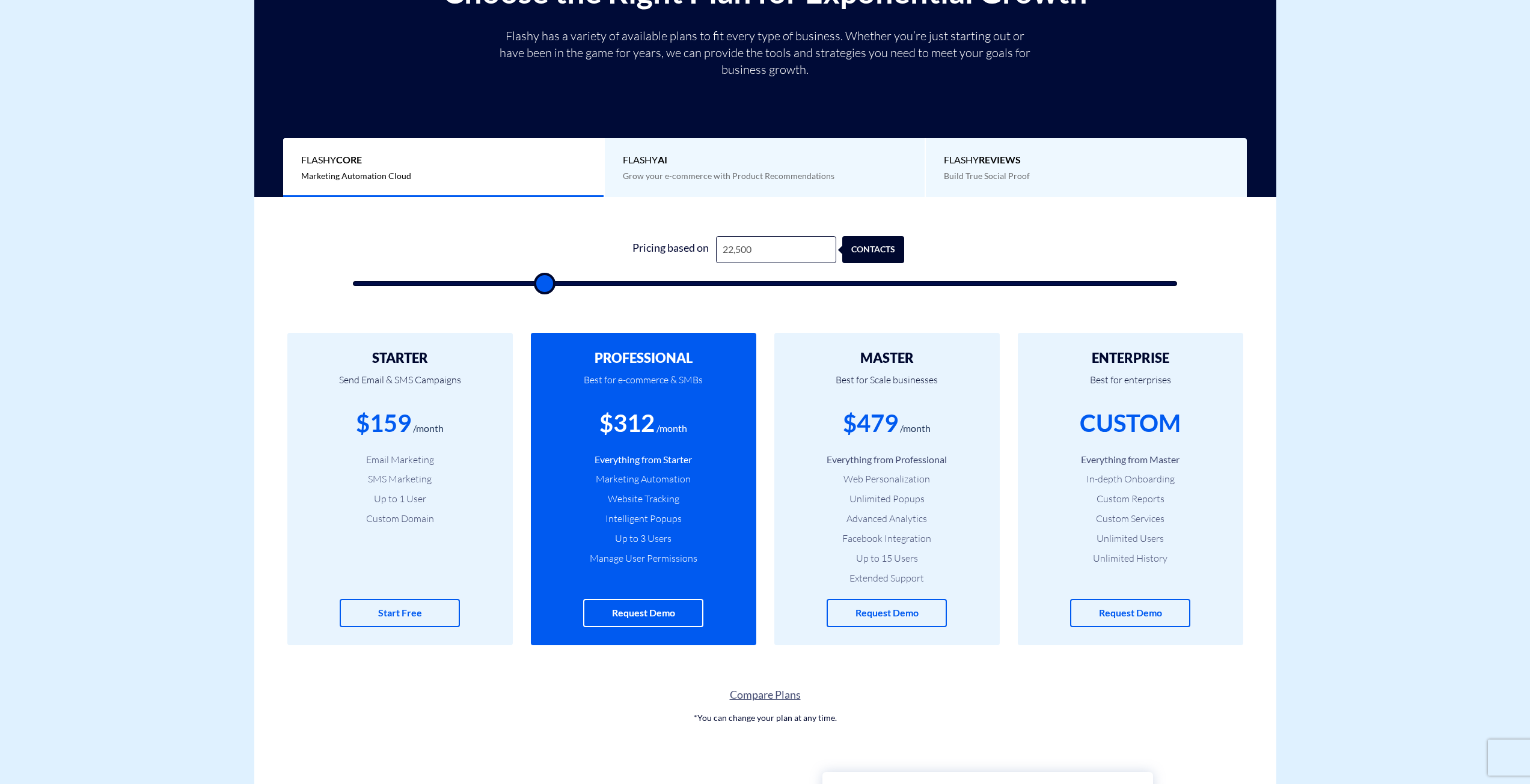
type input "23000"
type input "23,500"
type input "23500"
type input "24,000"
type input "24000"
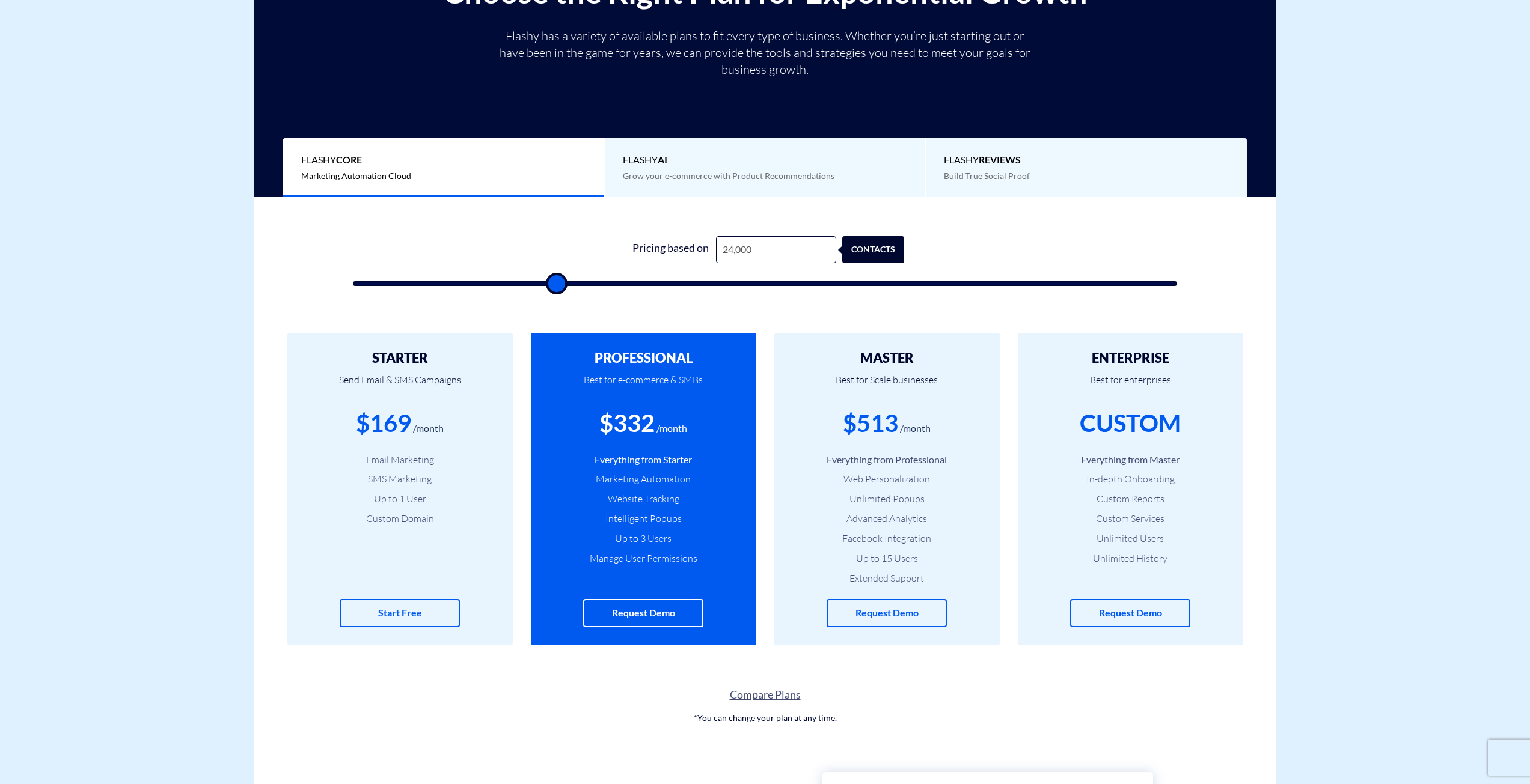
type input "24,500"
type input "24500"
type input "25,000"
type input "25000"
type input "25,500"
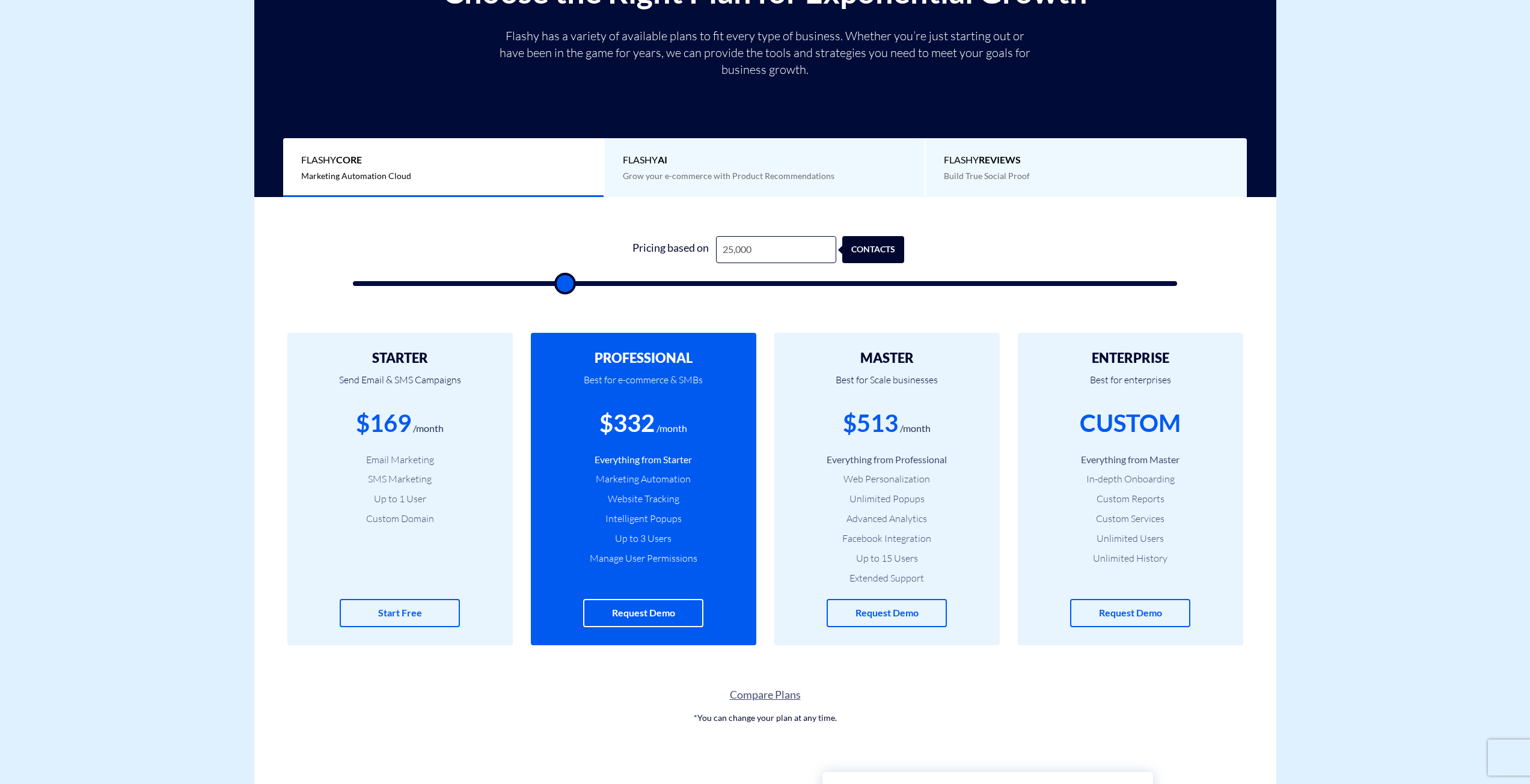
type input "25500"
type input "26,000"
type input "26000"
type input "26,500"
type input "26500"
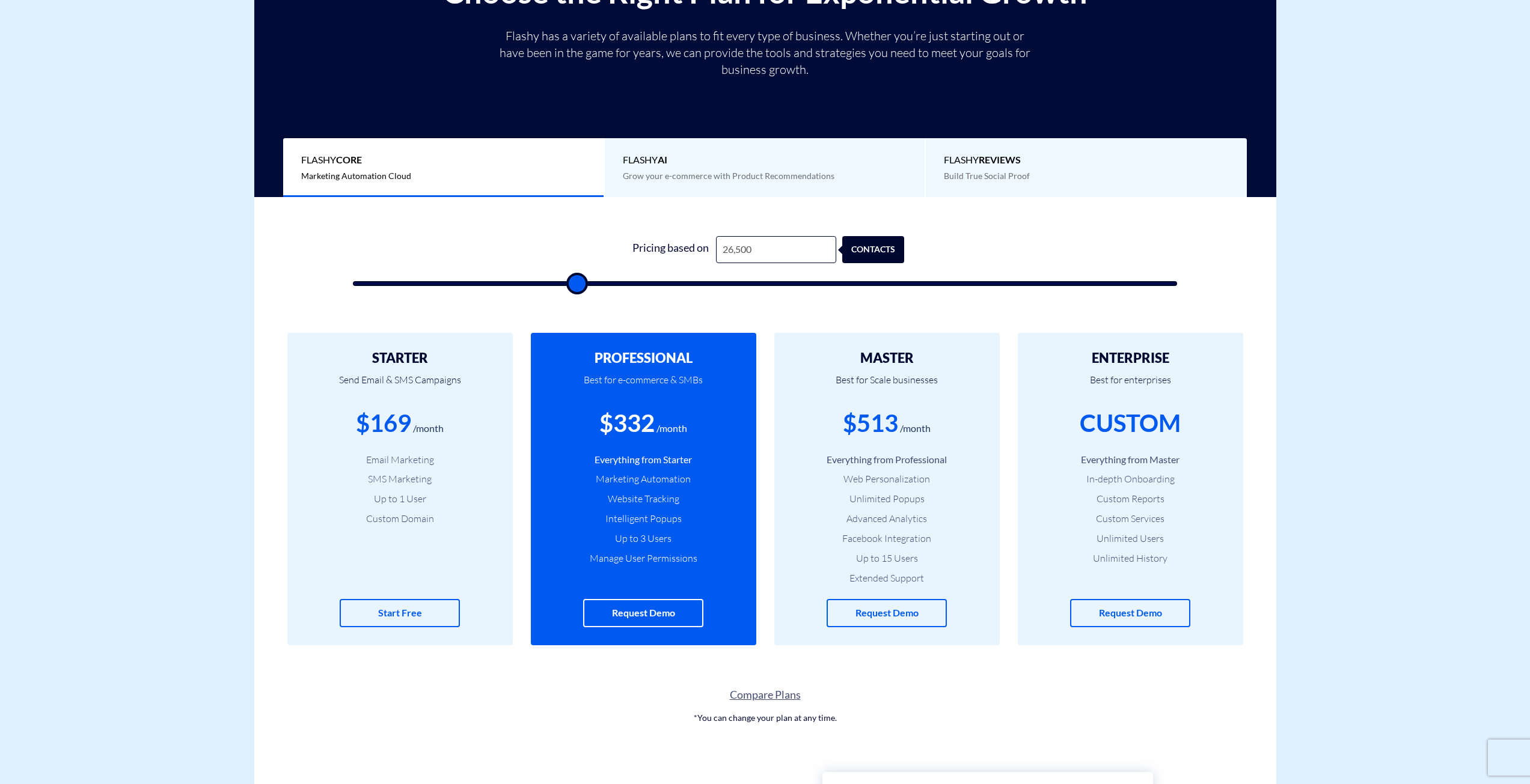
type input "27,000"
type input "27000"
type input "27,500"
type input "27500"
type input "28,000"
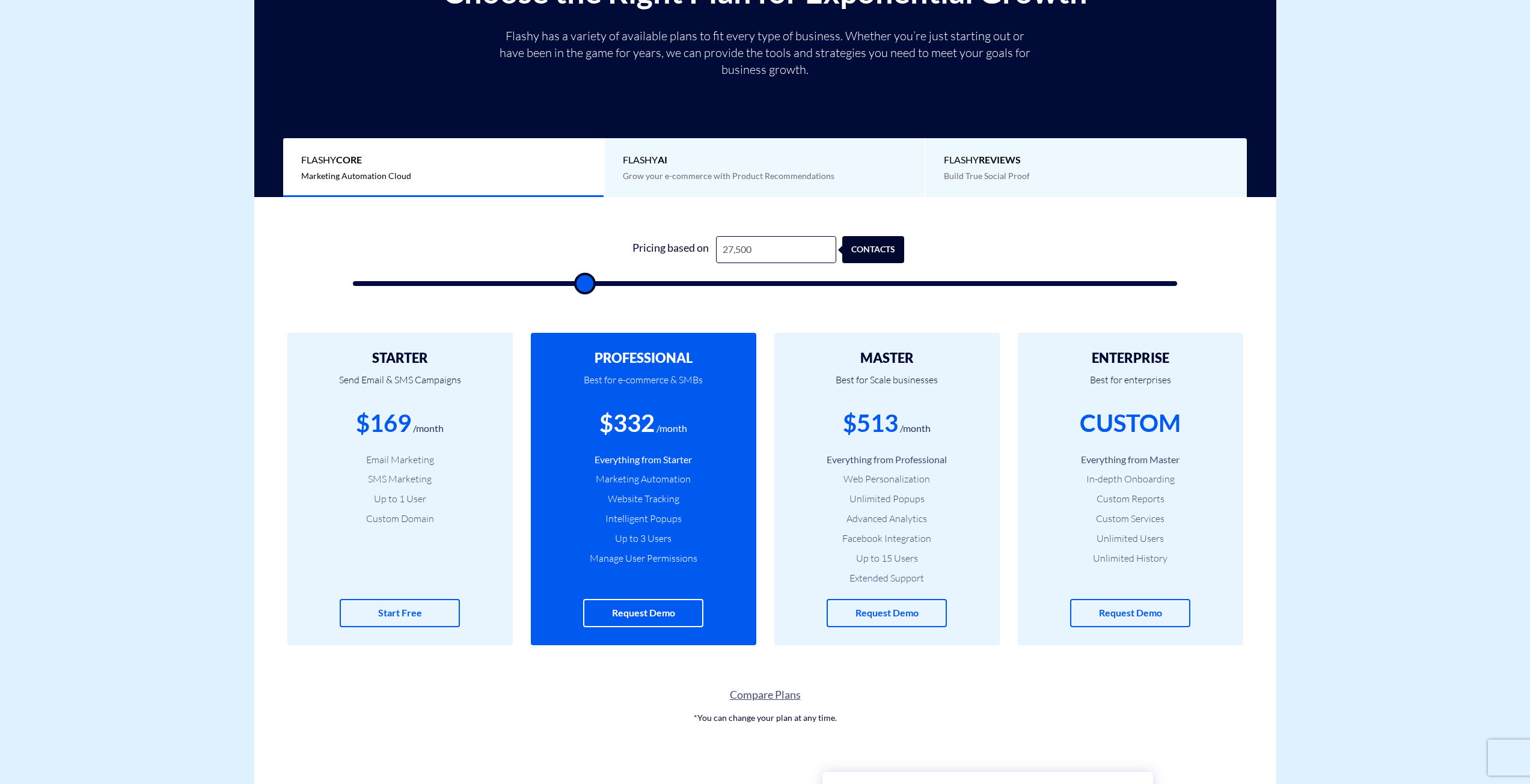
type input "28000"
type input "28,500"
type input "28500"
type input "29,000"
type input "29000"
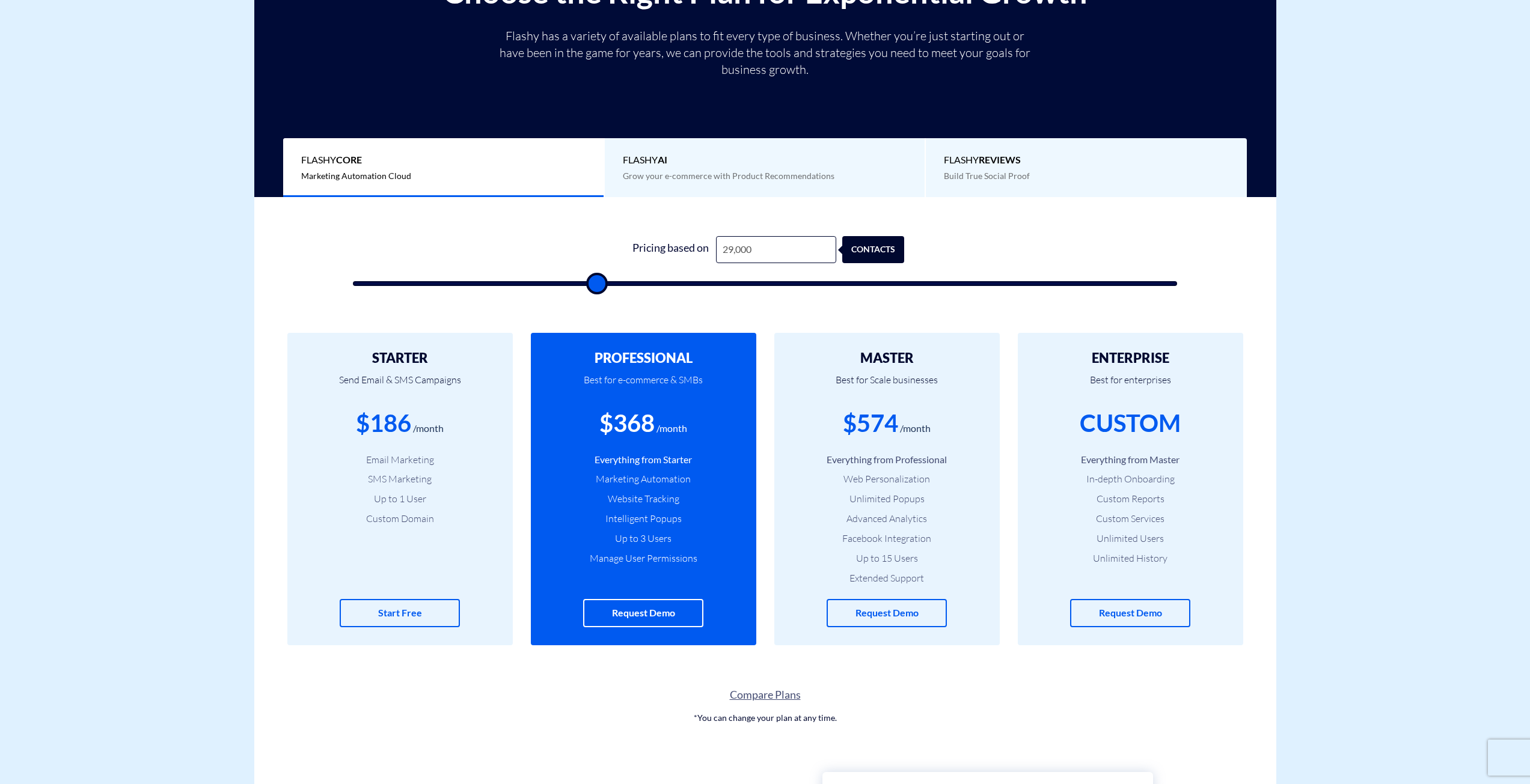
type input "29,500"
type input "29500"
type input "30,000"
type input "30000"
type input "30,500"
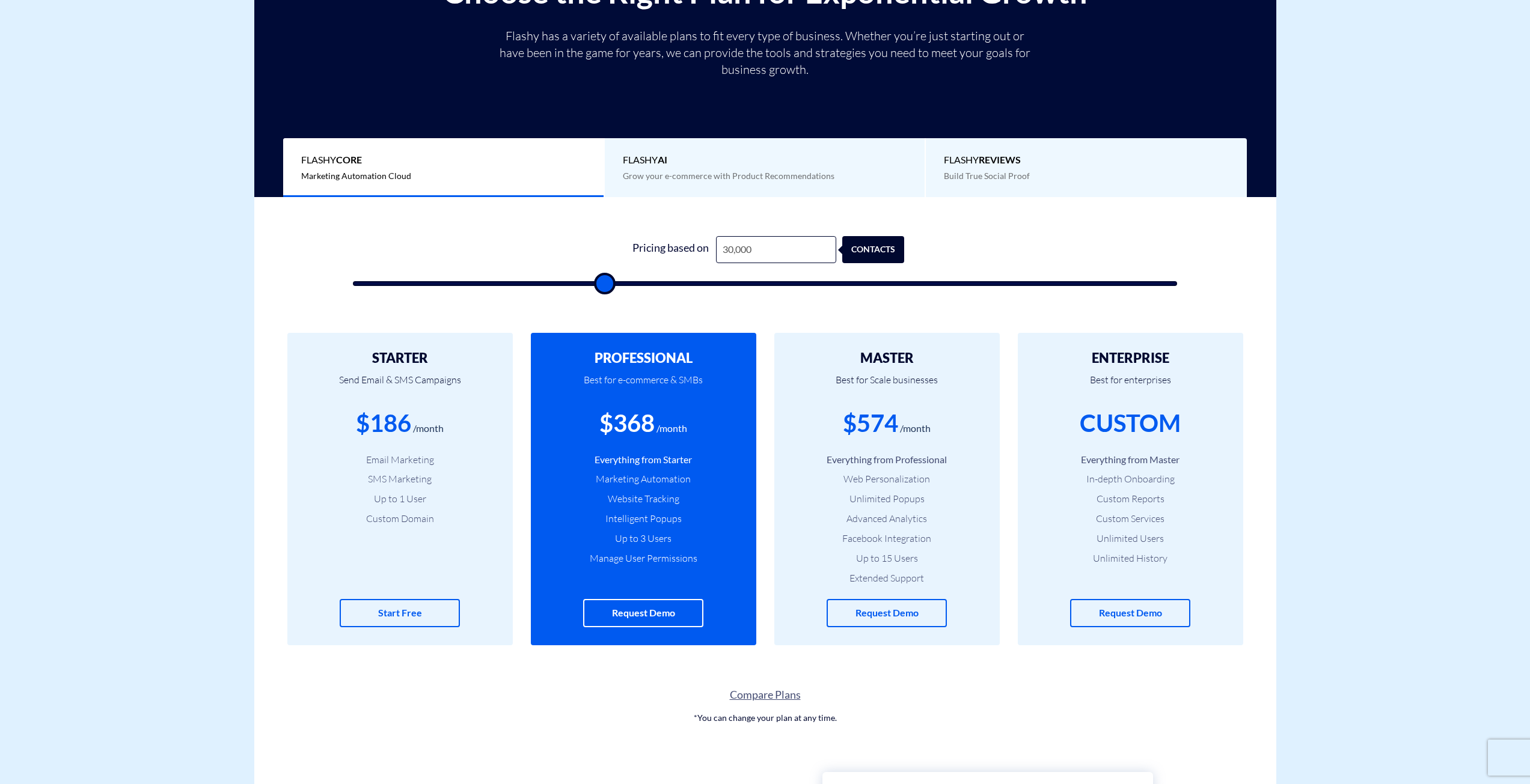
type input "30500"
type input "31,000"
type input "31000"
type input "31,500"
type input "31500"
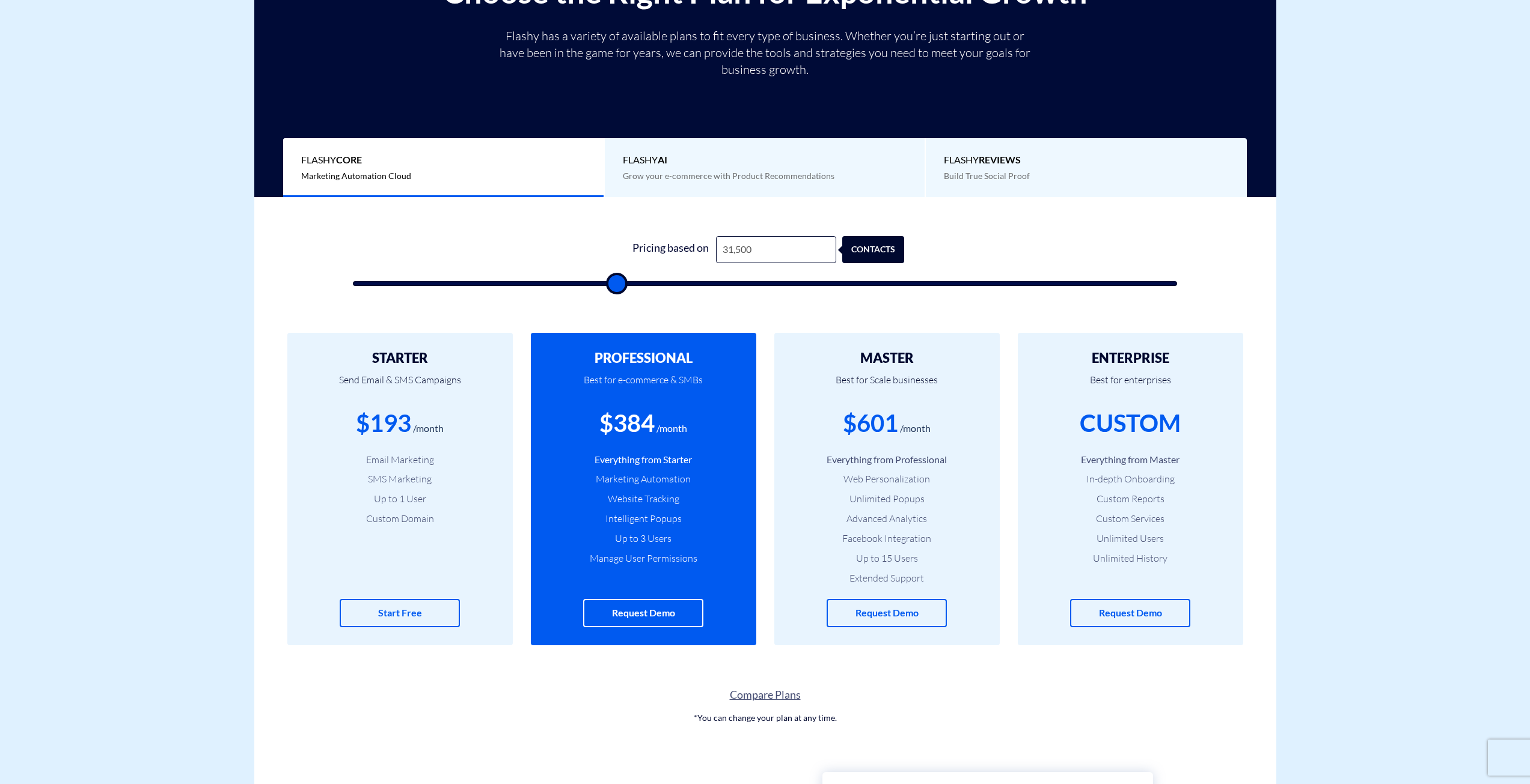
type input "32,000"
type input "32000"
type input "32,500"
type input "32500"
type input "33,000"
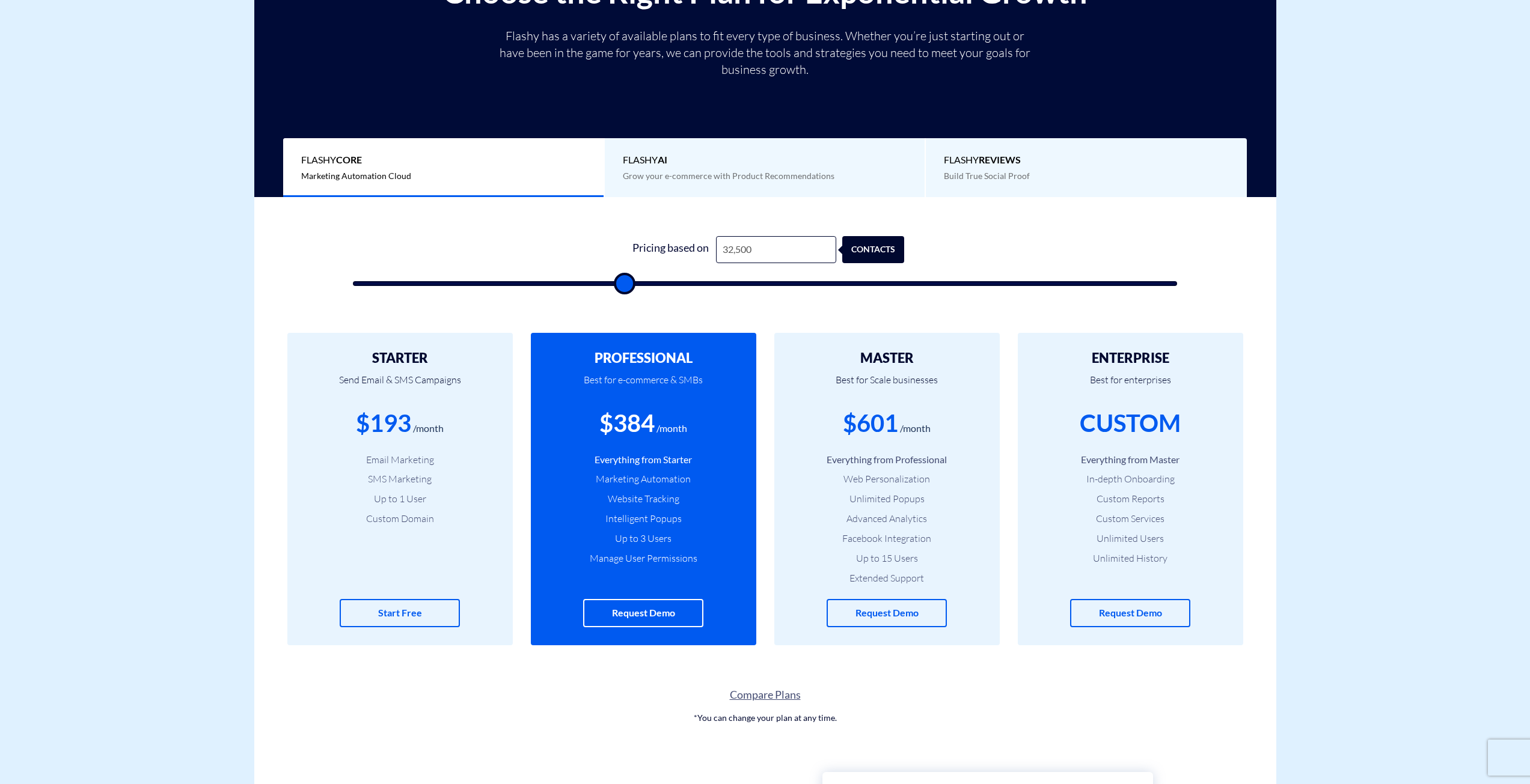
type input "33000"
type input "33,500"
type input "33500"
type input "34,000"
type input "34000"
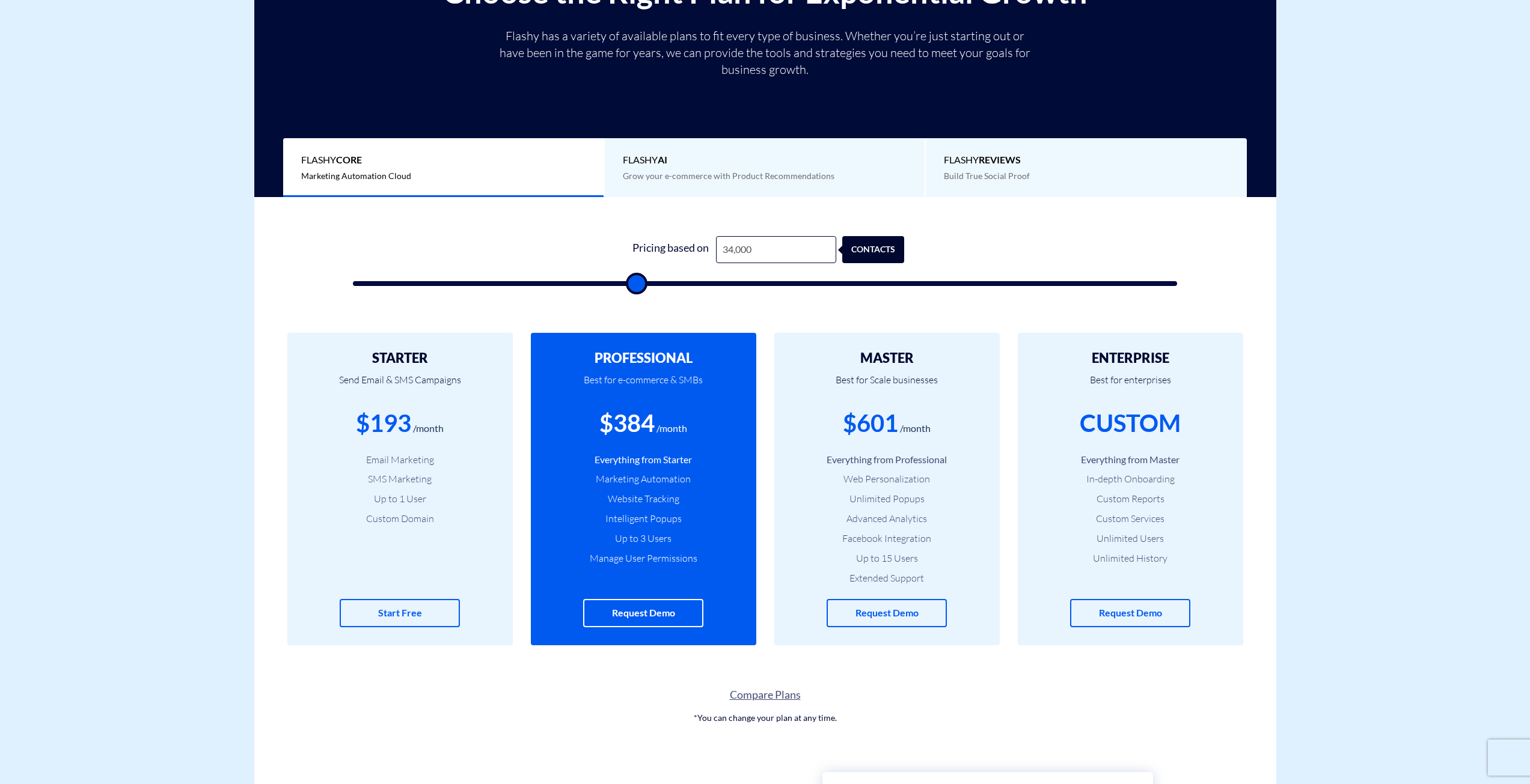
type input "34,500"
type input "34500"
type input "35,000"
type input "35000"
type input "35,500"
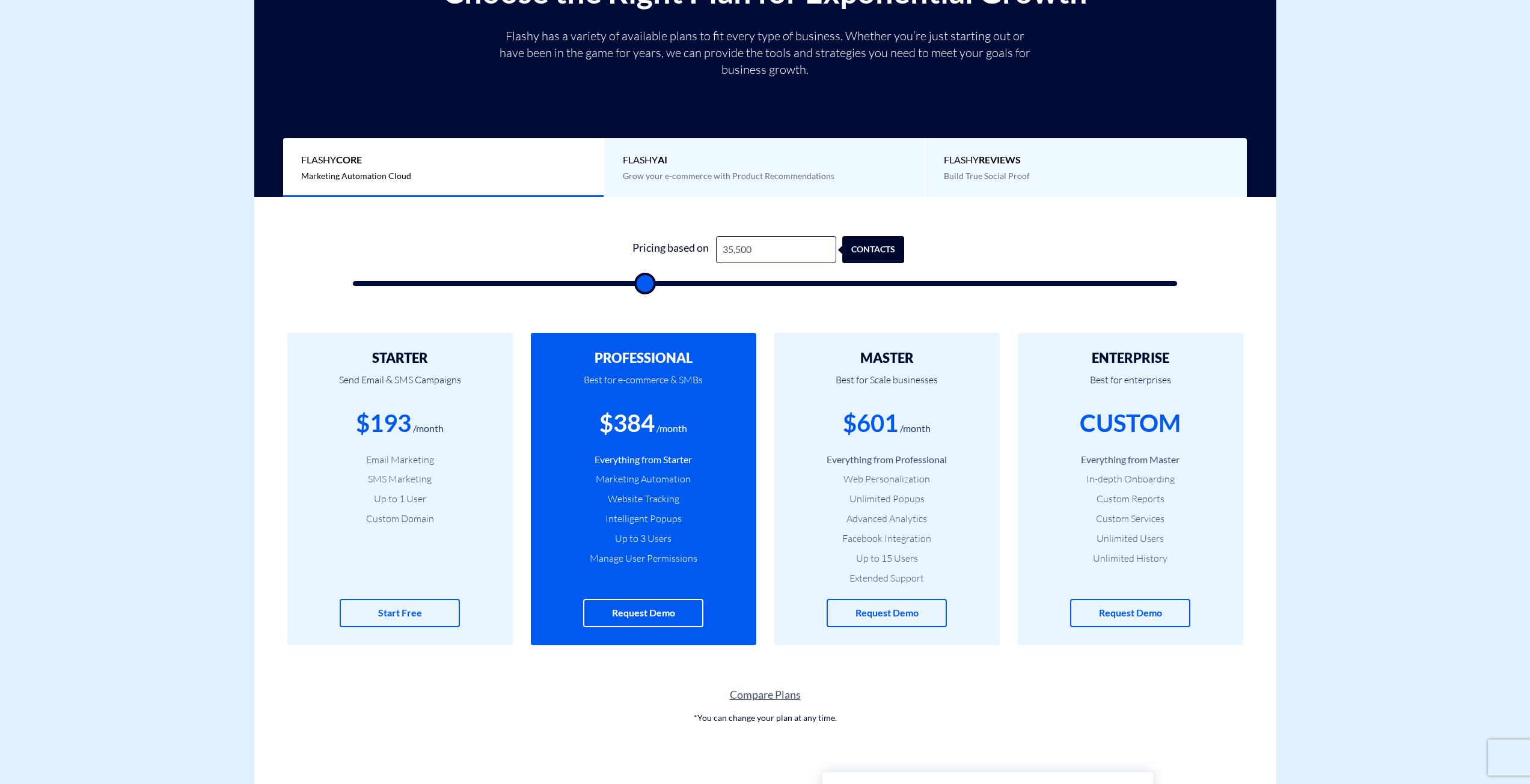
type input "35500"
type input "36,000"
type input "36000"
type input "36,500"
type input "36500"
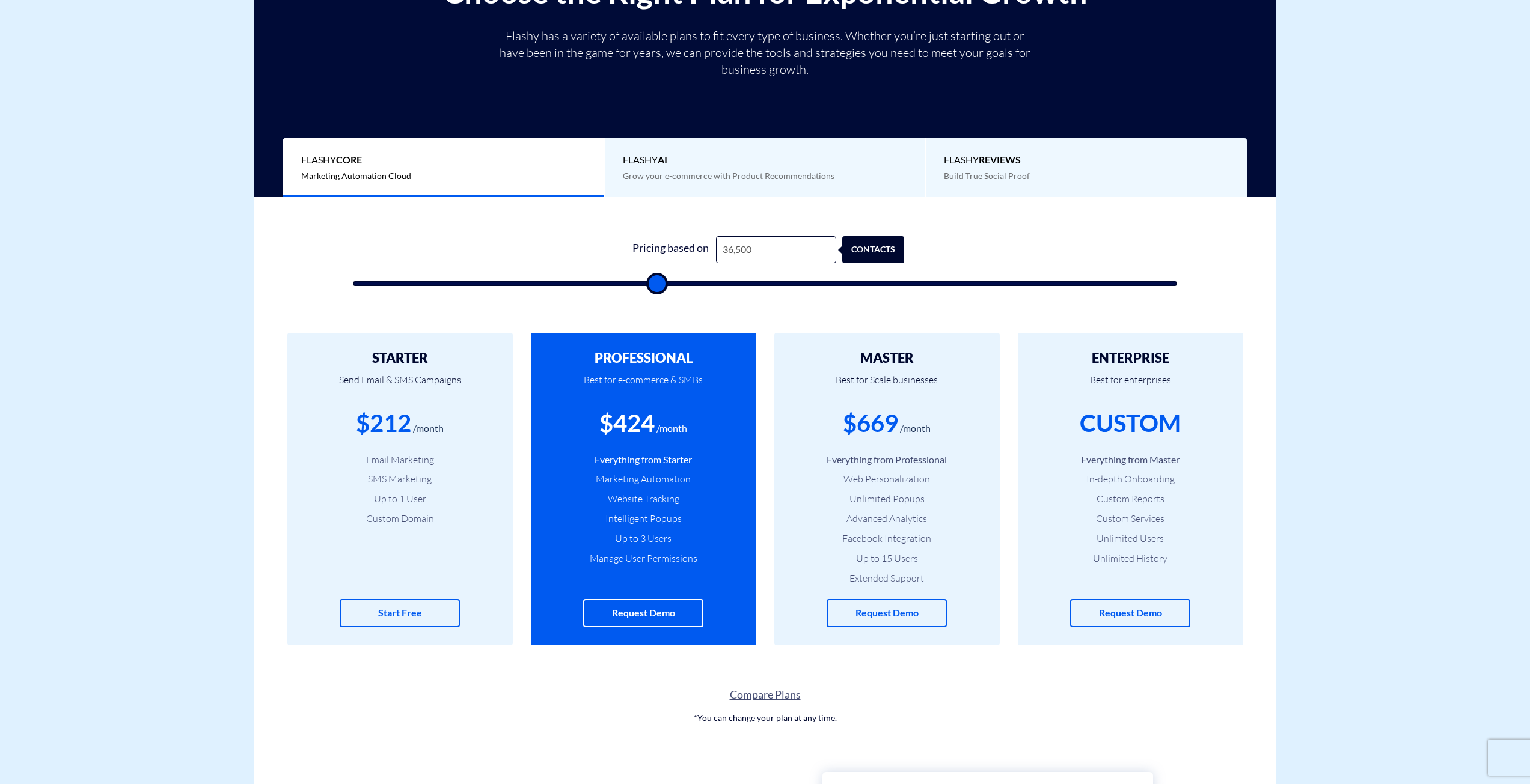
type input "37,000"
type input "37000"
type input "37,500"
type input "37500"
type input "38,000"
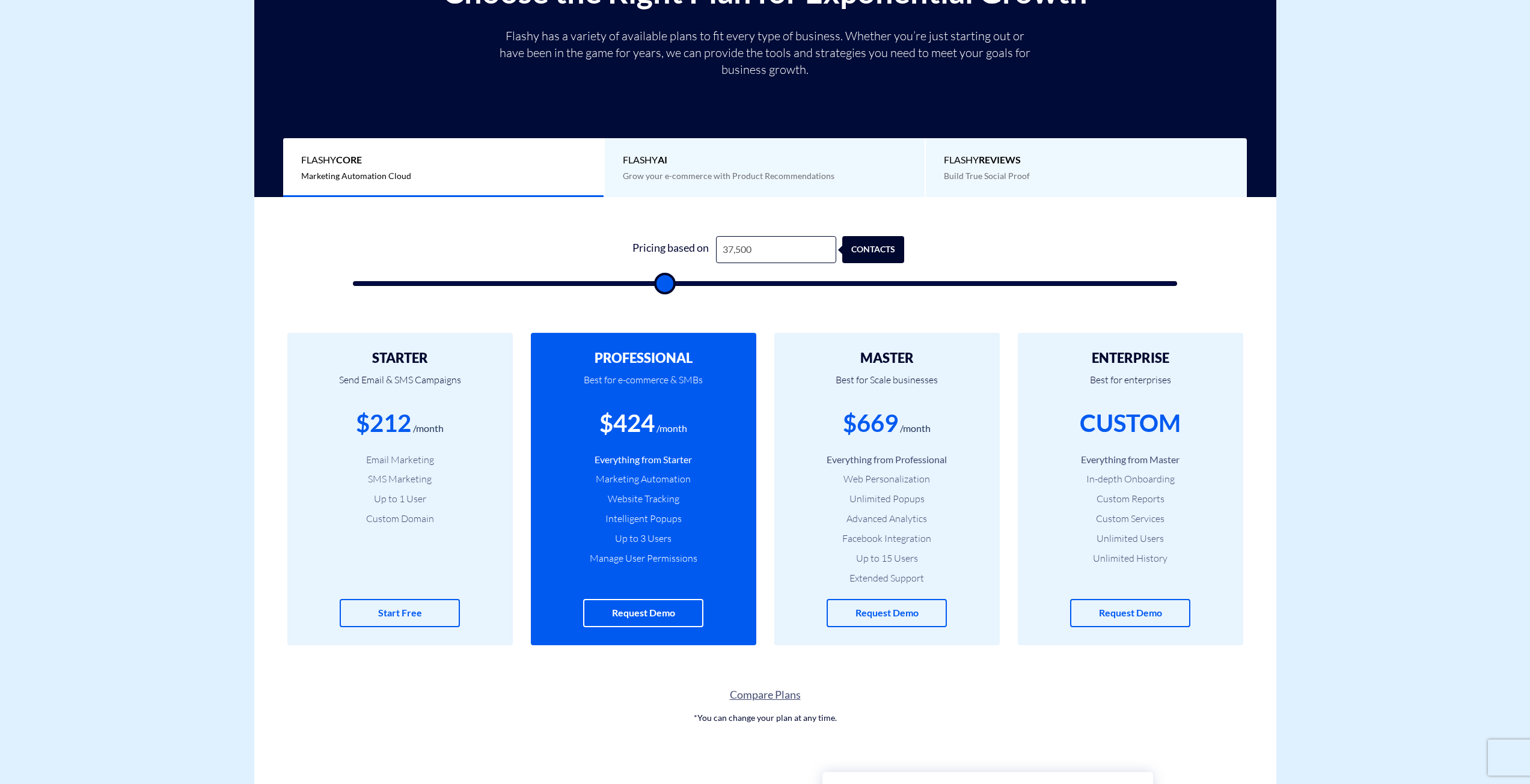
type input "38000"
type input "38,500"
type input "38500"
type input "39,000"
type input "39000"
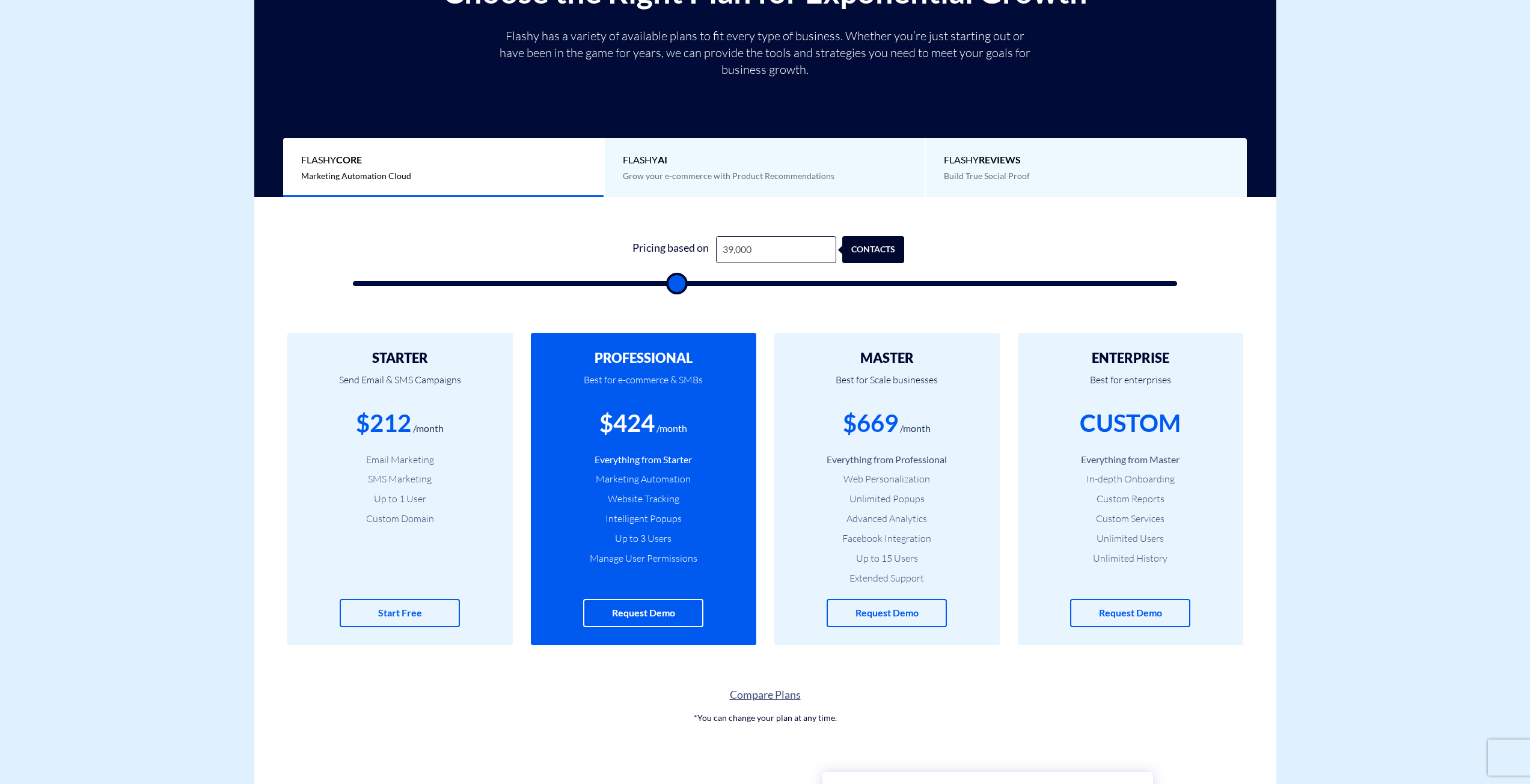
type input "39,500"
type input "39500"
type input "40,000"
type input "40000"
drag, startPoint x: 379, startPoint y: 284, endPoint x: 765, endPoint y: 319, distance: 387.6
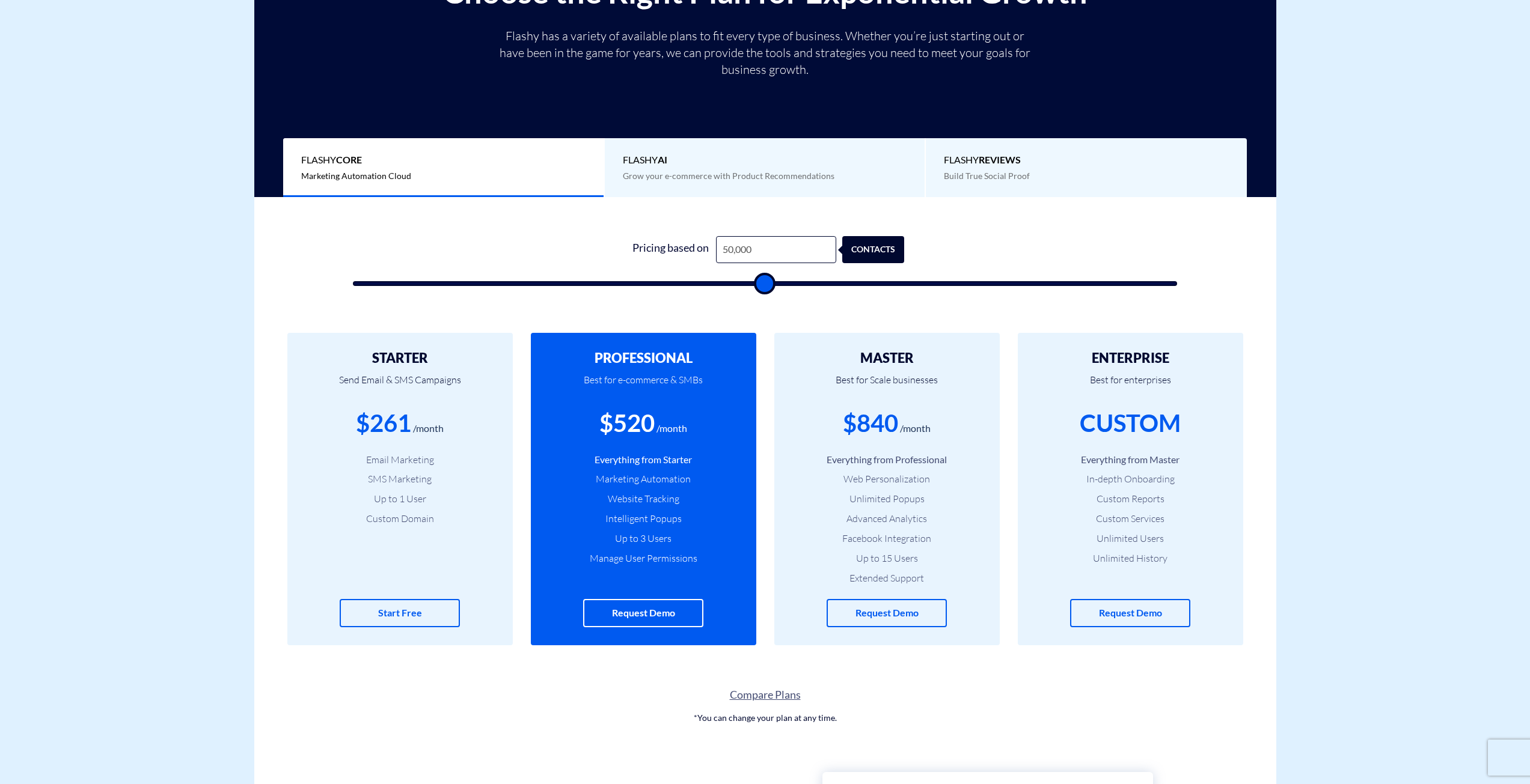
click at [765, 286] on input "range" at bounding box center [765, 284] width 825 height 5
click at [425, 467] on ul "Email Marketing SMS Marketing Up to 1 User Custom Domain" at bounding box center [400, 489] width 190 height 73
click at [408, 476] on li "SMS Marketing" at bounding box center [400, 479] width 190 height 14
drag, startPoint x: 408, startPoint y: 392, endPoint x: 444, endPoint y: 396, distance: 36.2
click at [439, 396] on p "Send Email & SMS Campaigns" at bounding box center [400, 386] width 190 height 41
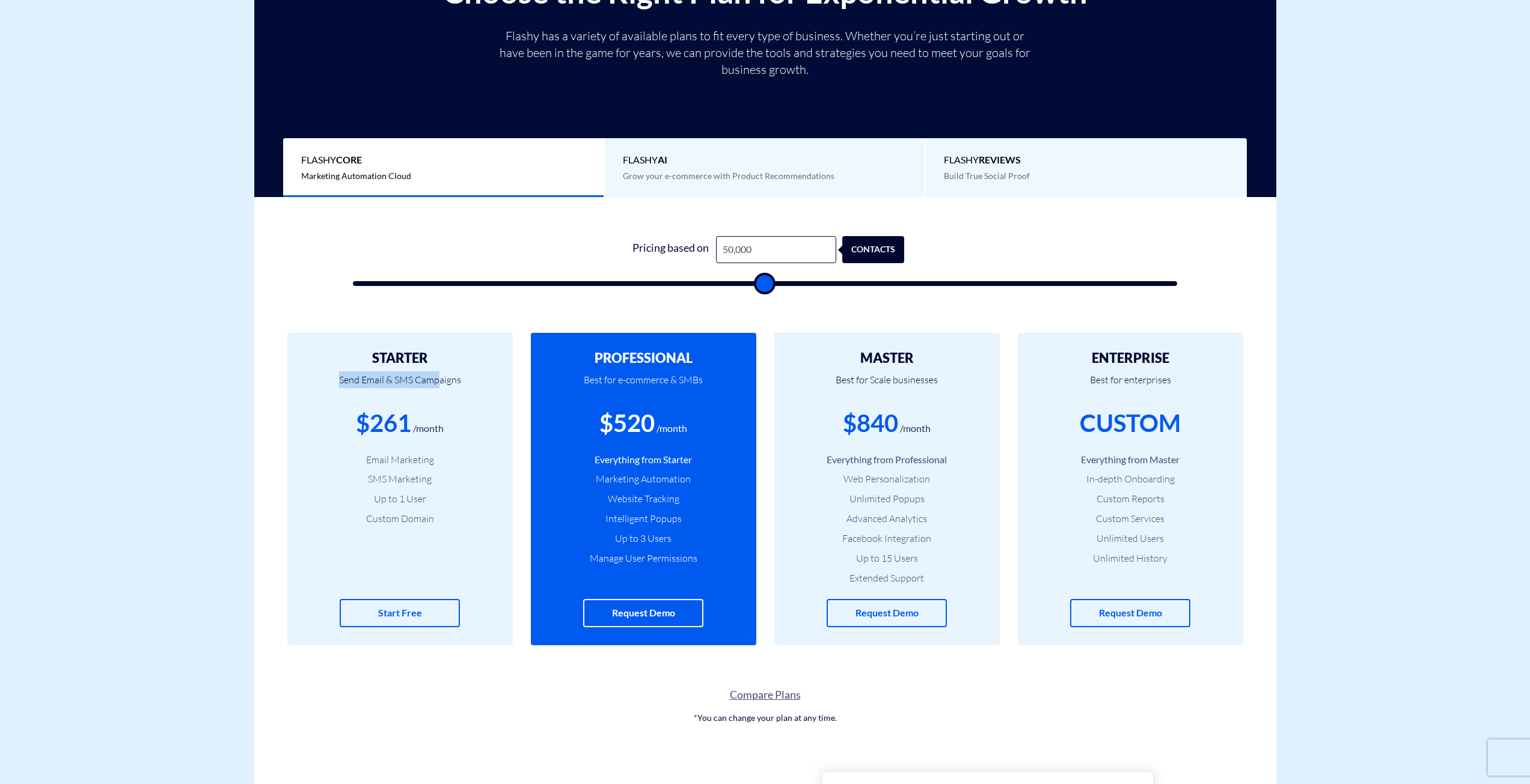
click at [441, 396] on p "Send Email & SMS Campaigns" at bounding box center [400, 386] width 190 height 41
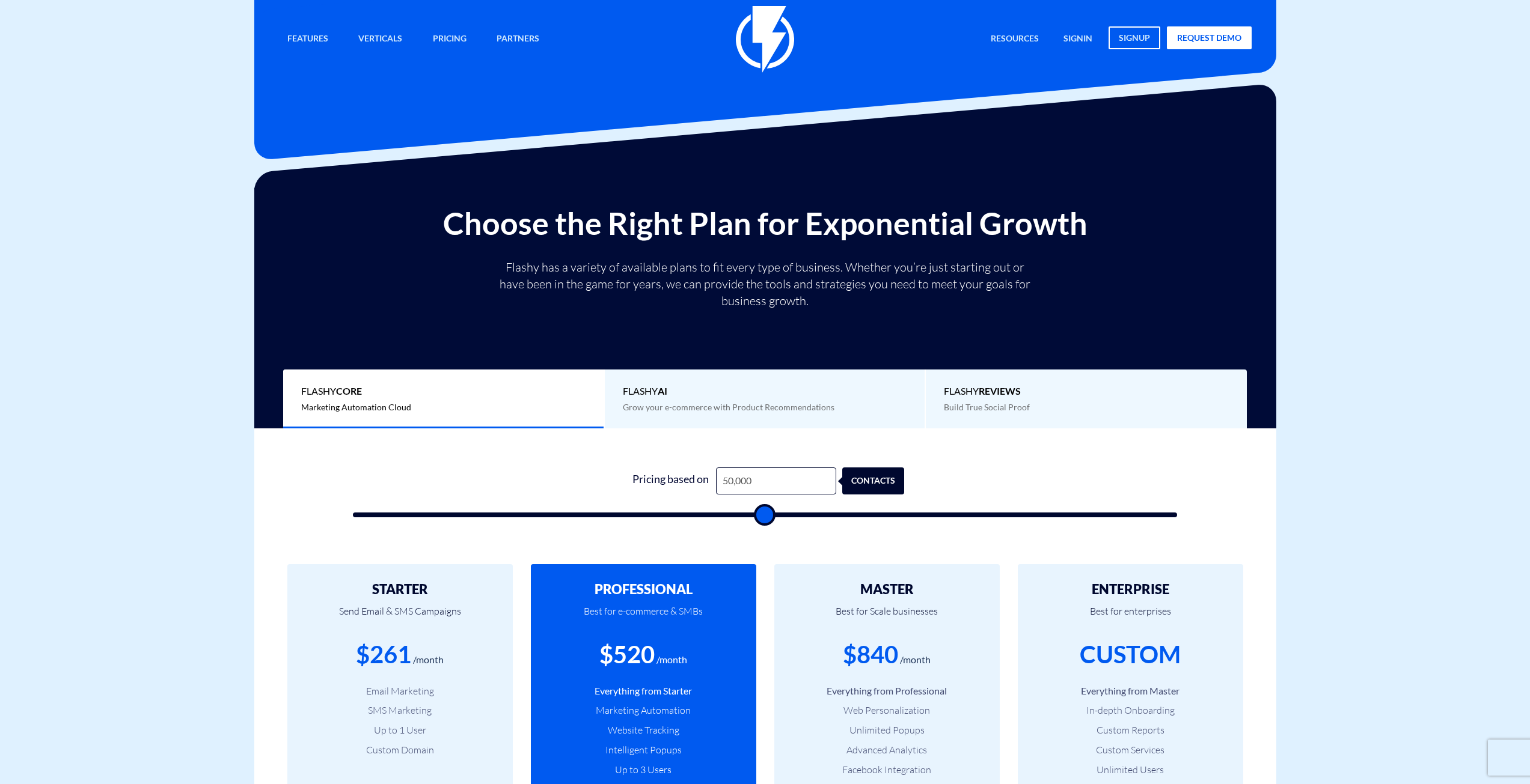
scroll to position [0, 0]
